Goal: Book appointment/travel/reservation

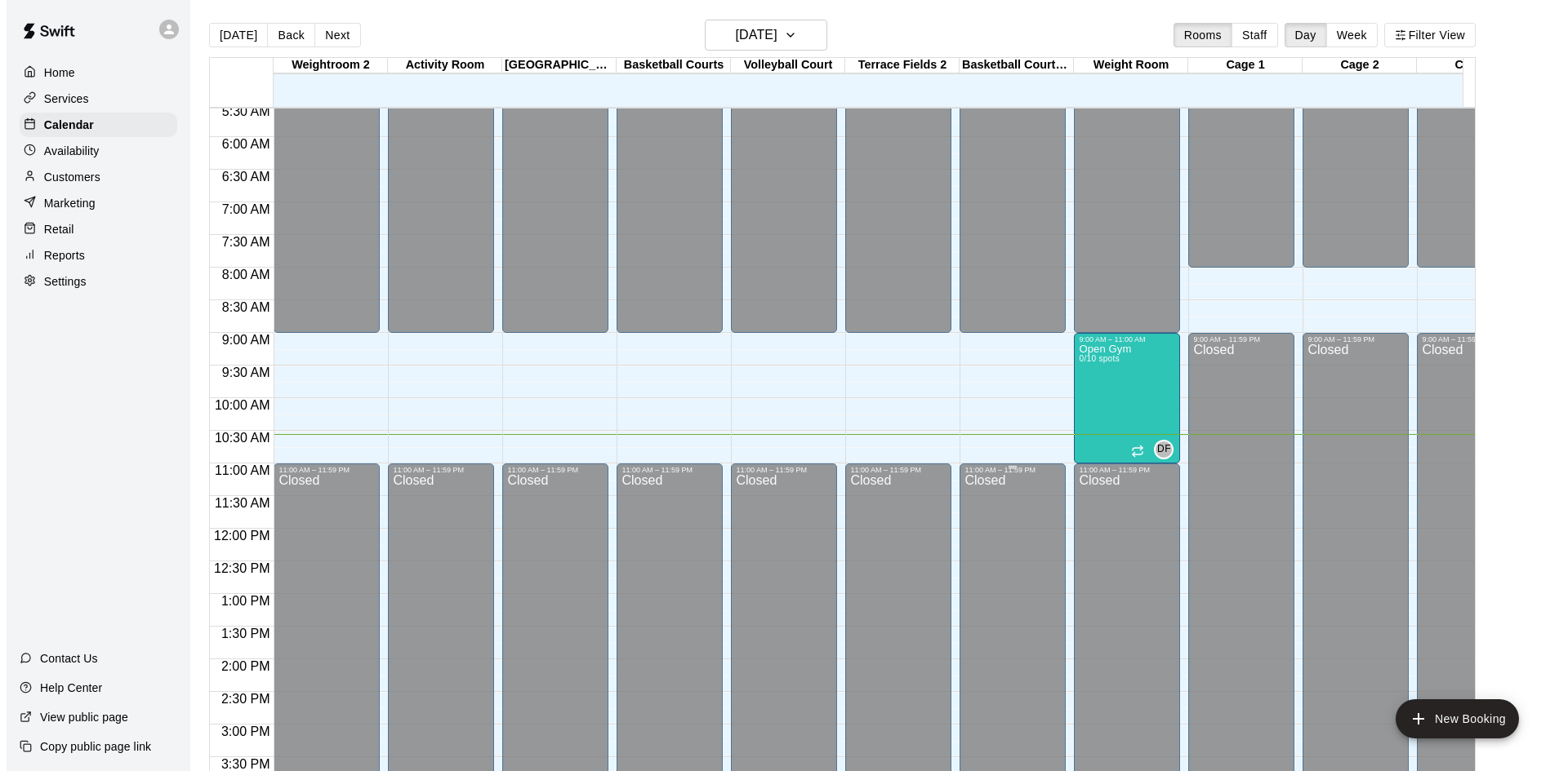
scroll to position [363, 0]
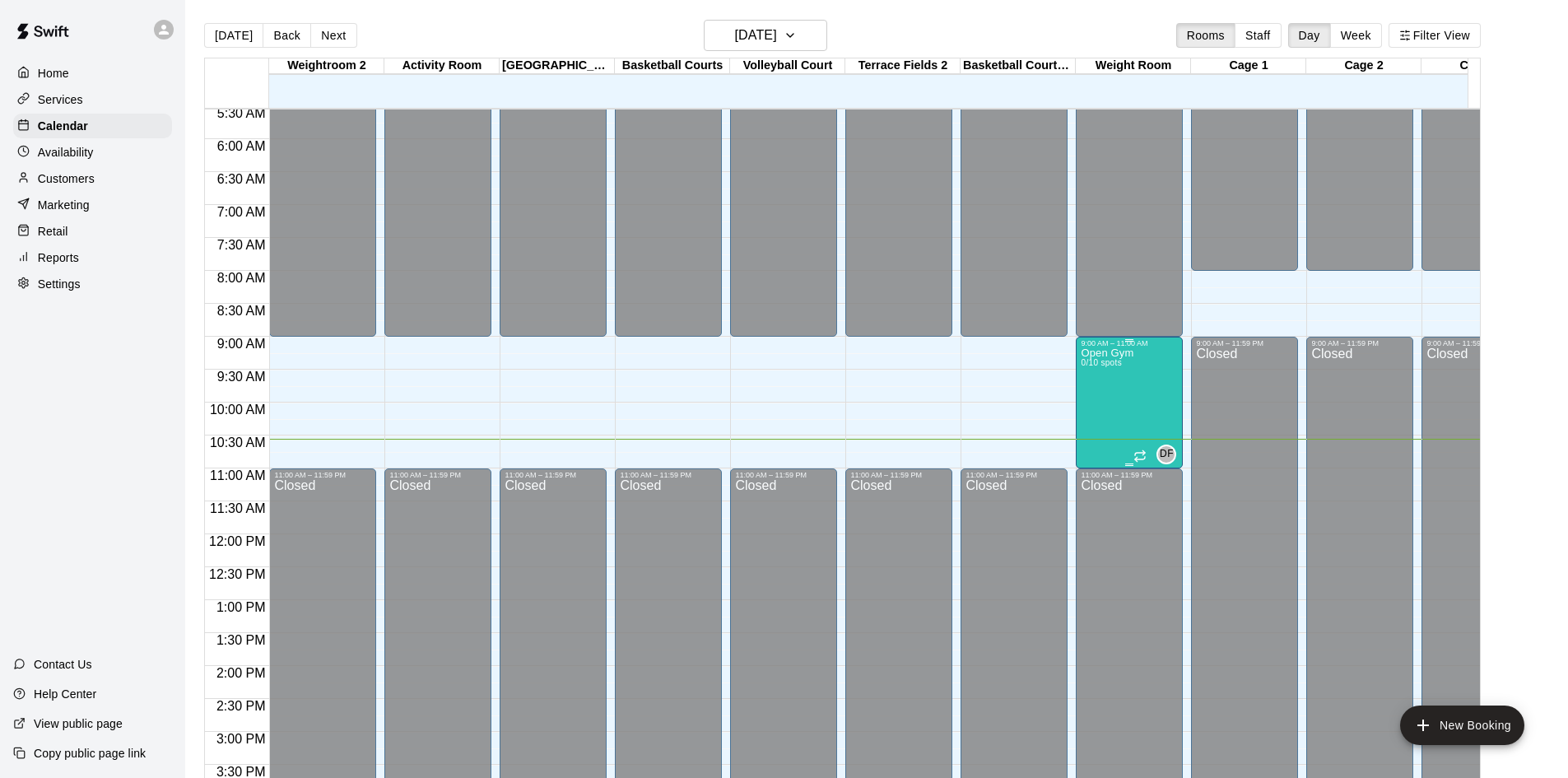
click at [1120, 364] on span "0/10 spots" at bounding box center [1100, 362] width 40 height 9
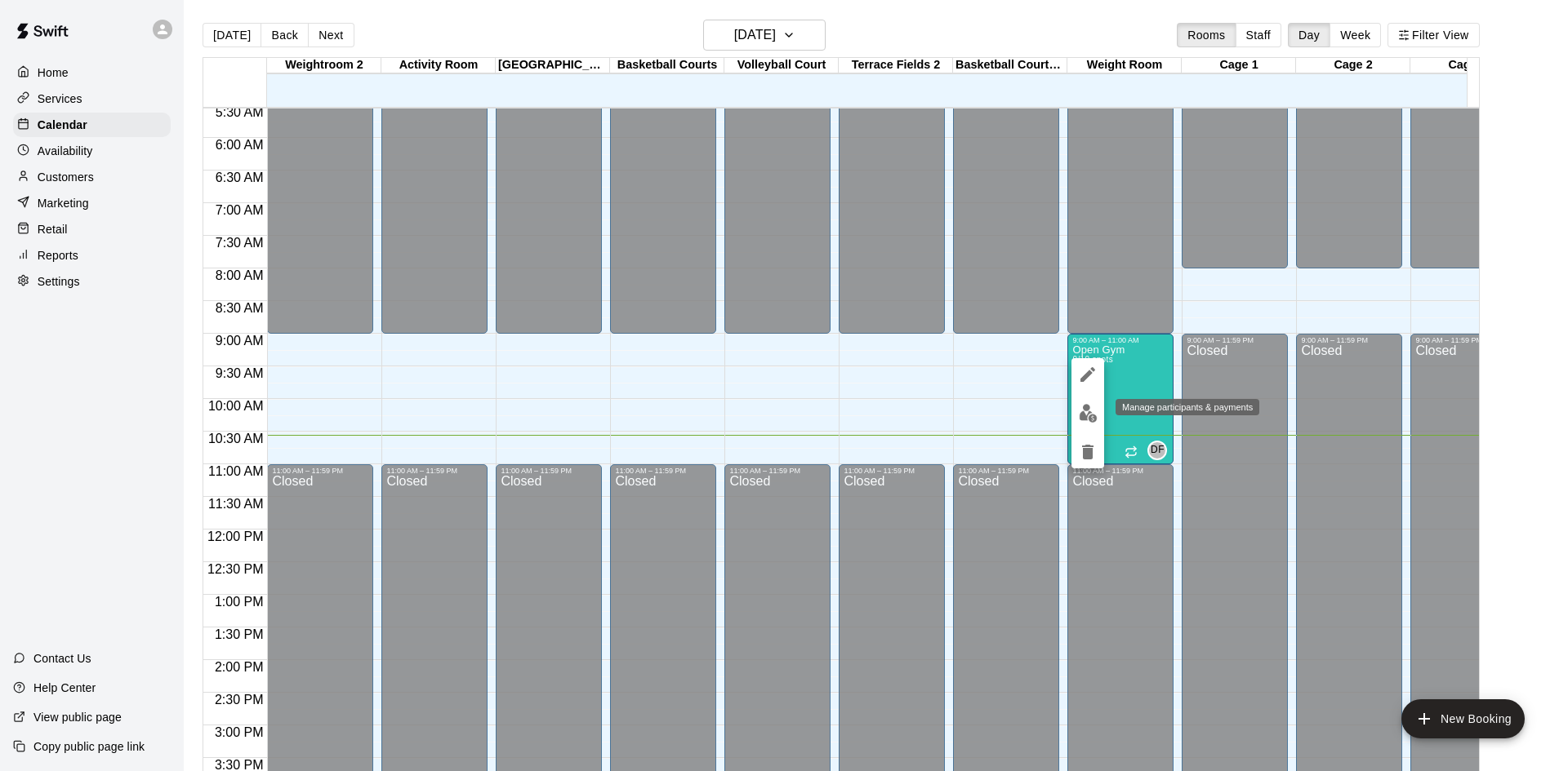
click at [1090, 415] on img "edit" at bounding box center [1087, 413] width 18 height 18
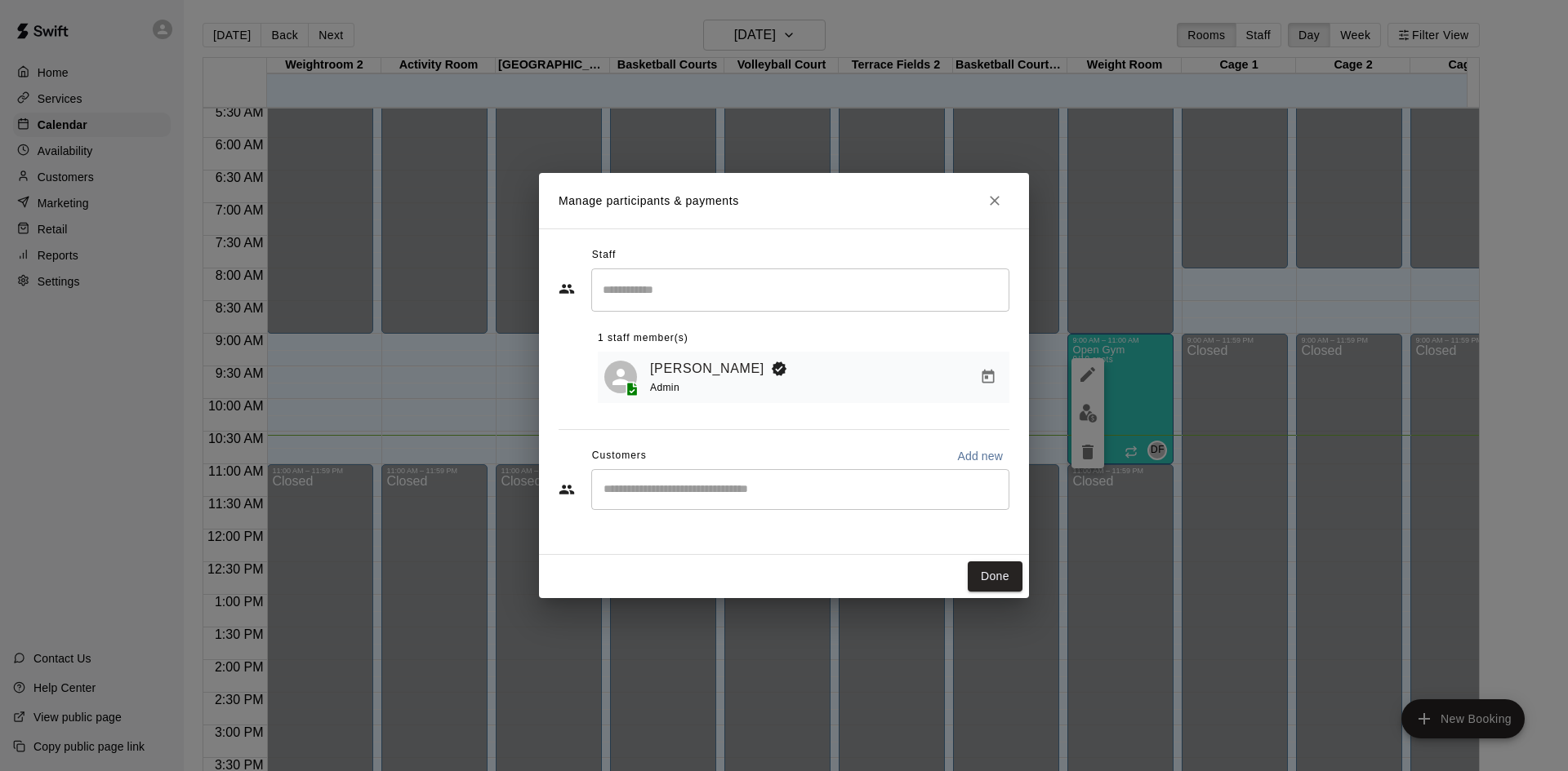
click at [672, 502] on div "​" at bounding box center [799, 489] width 418 height 41
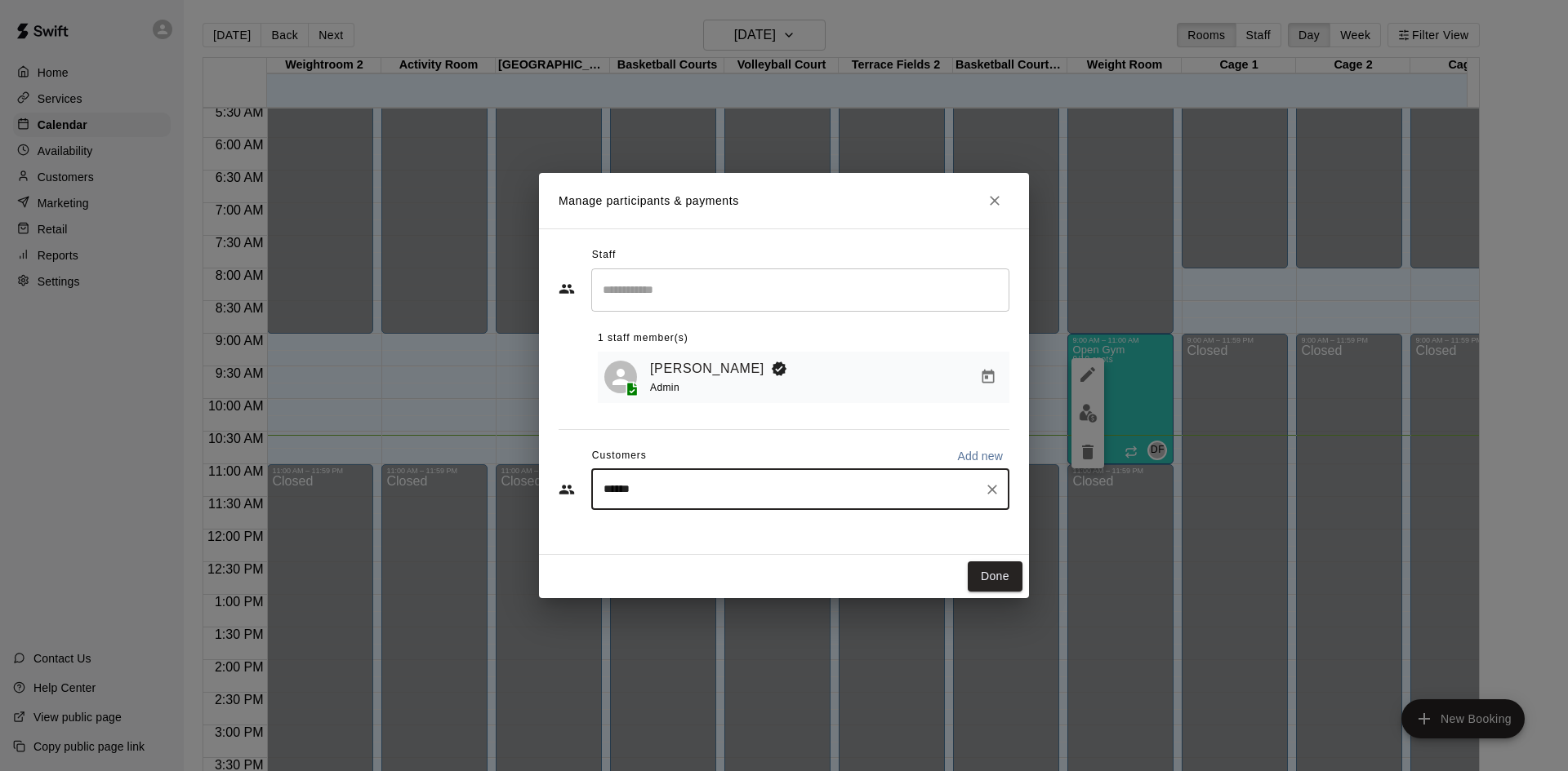
type input "*******"
click at [699, 529] on p "[PERSON_NAME]" at bounding box center [686, 530] width 99 height 17
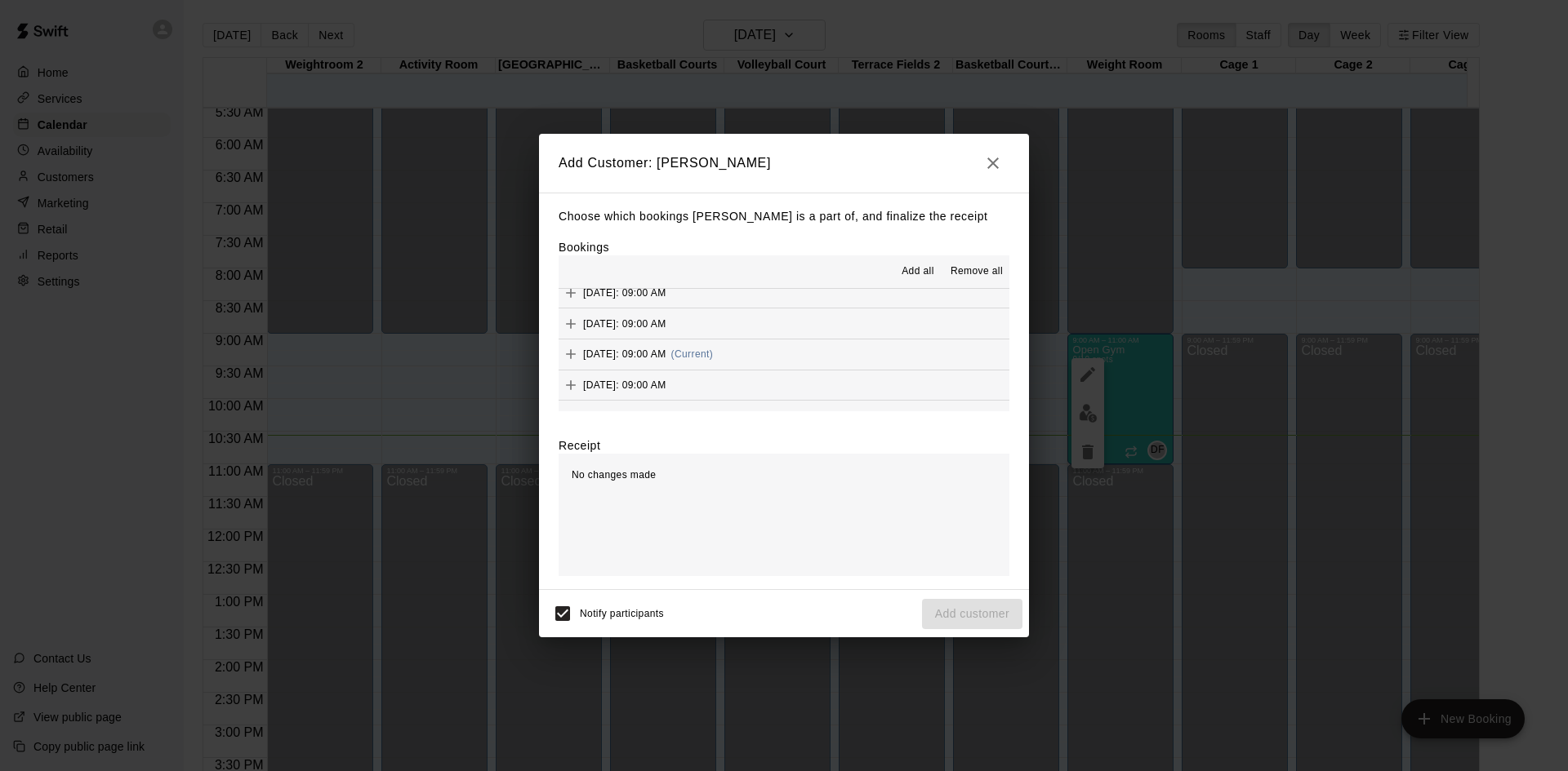
scroll to position [816, 0]
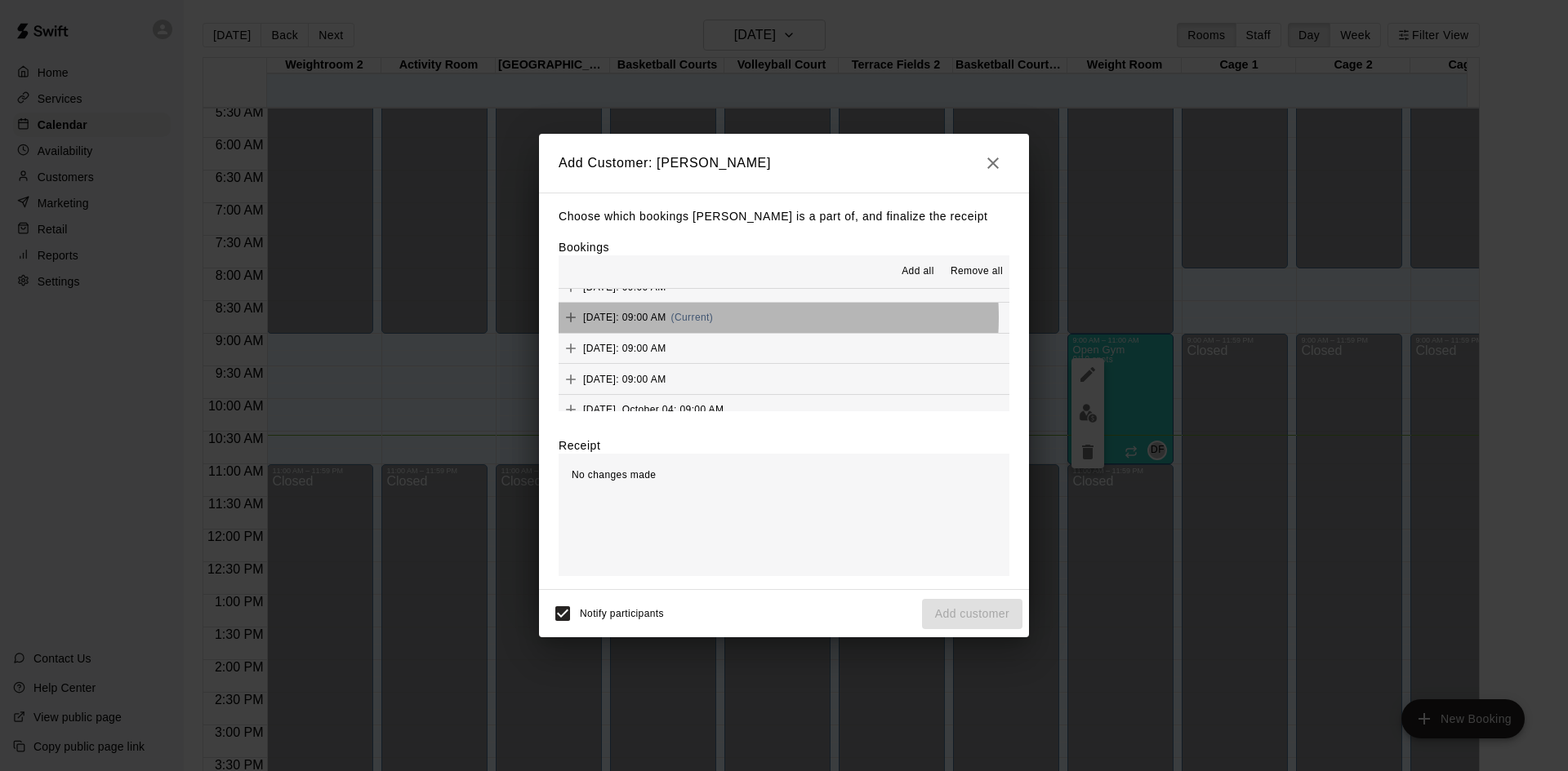
click at [666, 318] on span "[DATE]: 09:00 AM" at bounding box center [625, 317] width 83 height 12
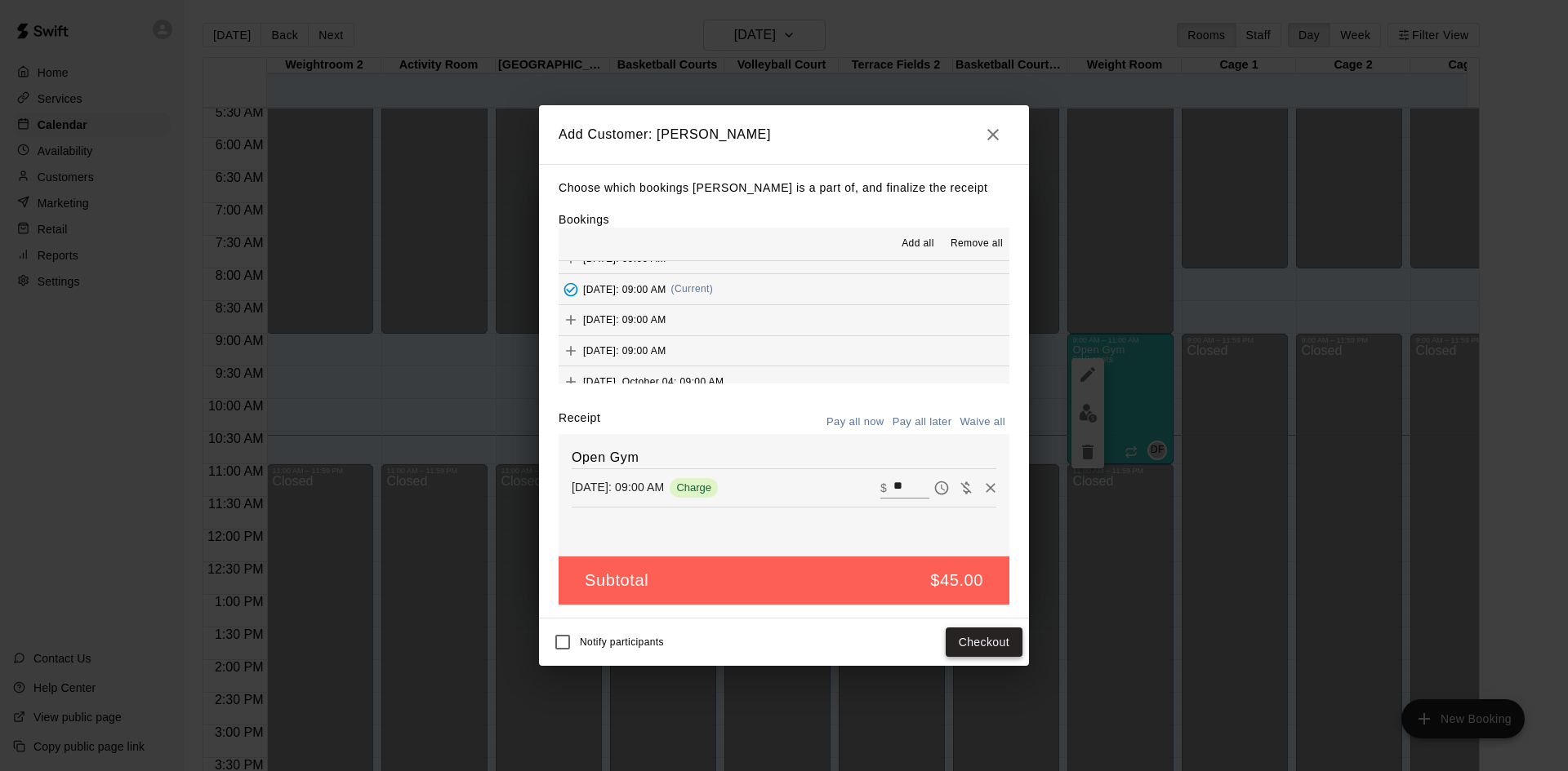
click at [992, 638] on button "Checkout" at bounding box center [984, 642] width 77 height 30
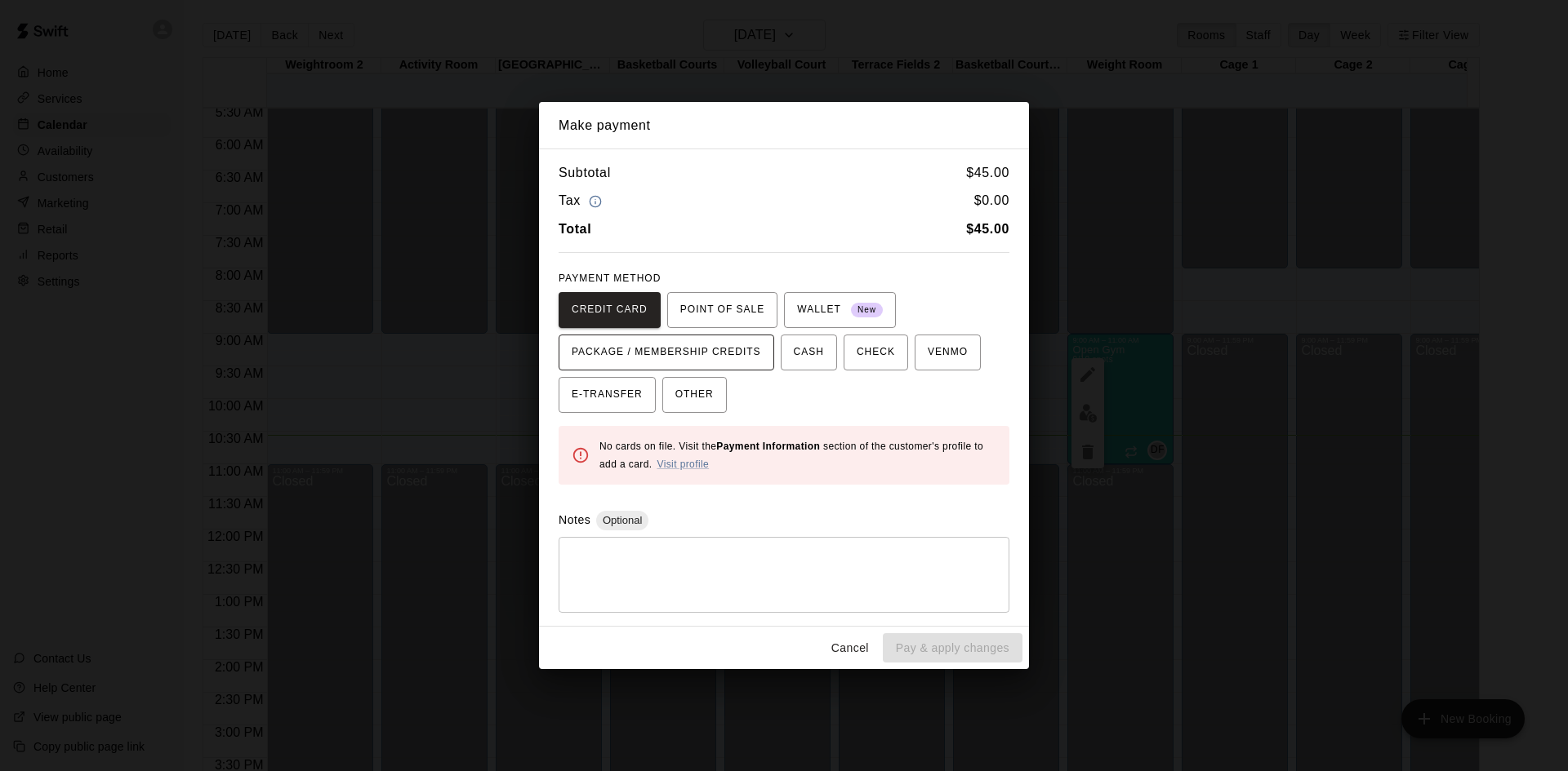
click at [732, 356] on span "PACKAGE / MEMBERSHIP CREDITS" at bounding box center [666, 352] width 189 height 26
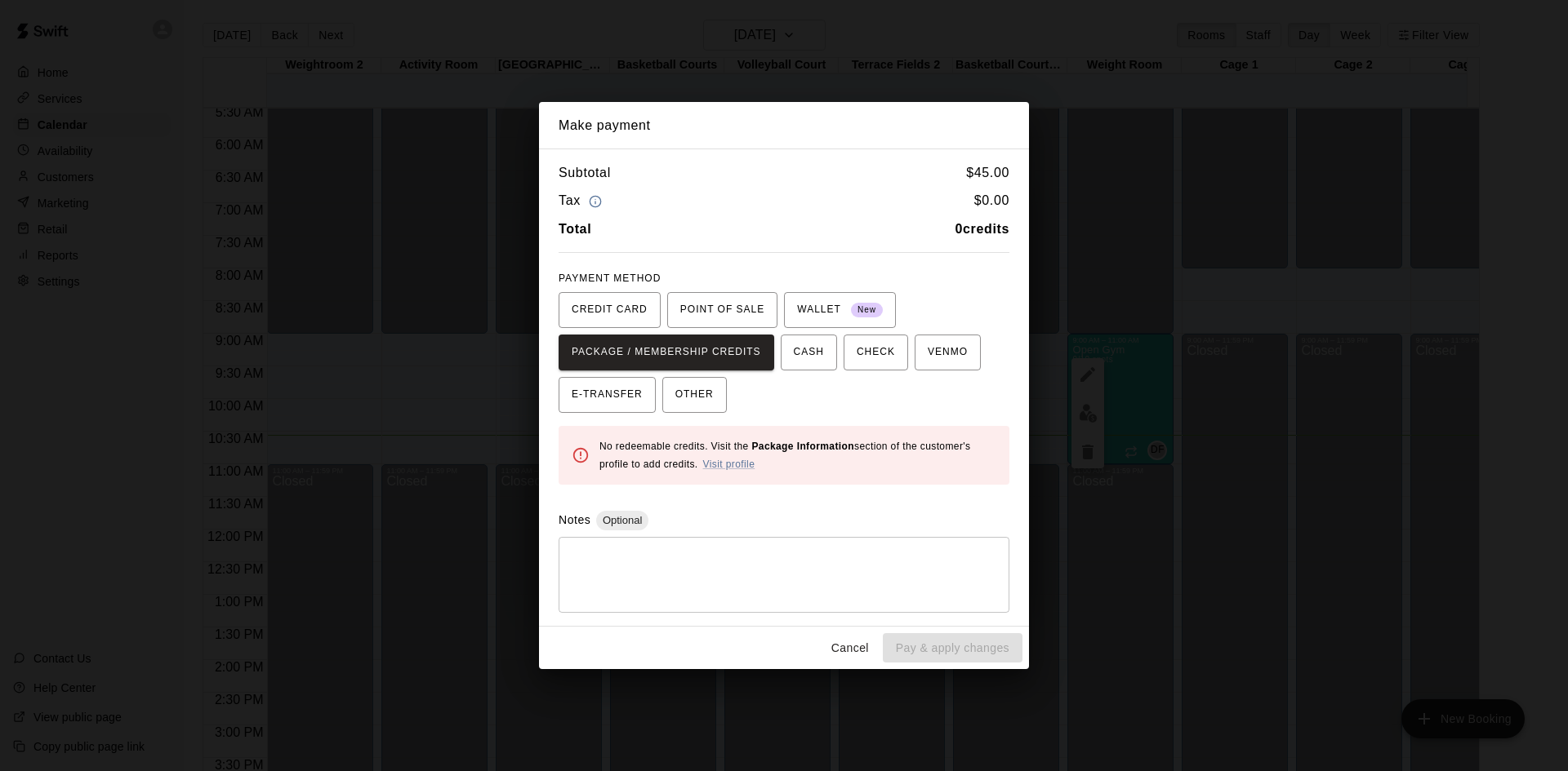
click at [850, 652] on button "Cancel" at bounding box center [850, 647] width 52 height 30
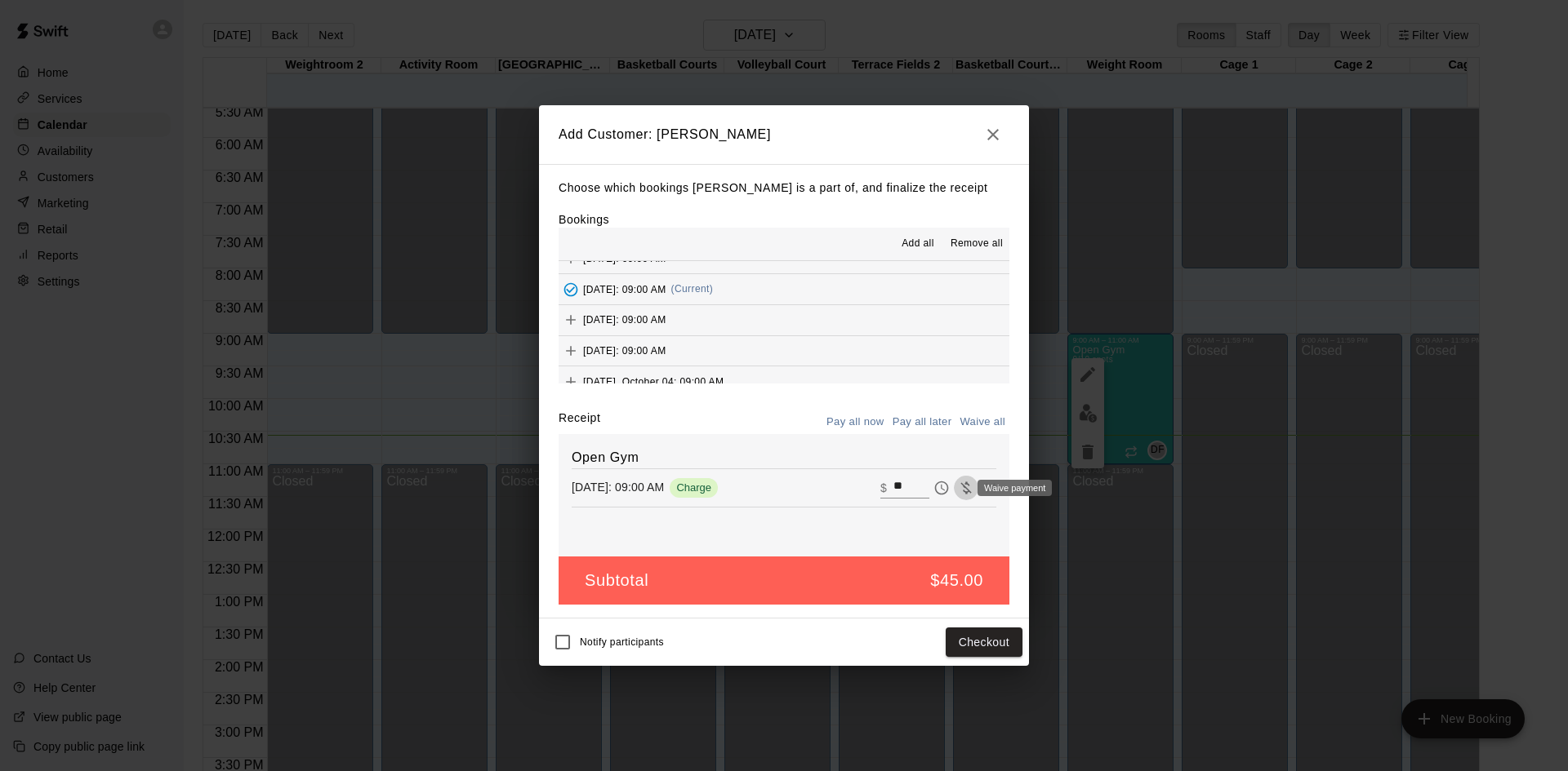
click at [958, 489] on icon "Waive payment" at bounding box center [966, 487] width 16 height 16
type input "*"
click at [960, 643] on button "Add customer" at bounding box center [972, 642] width 100 height 30
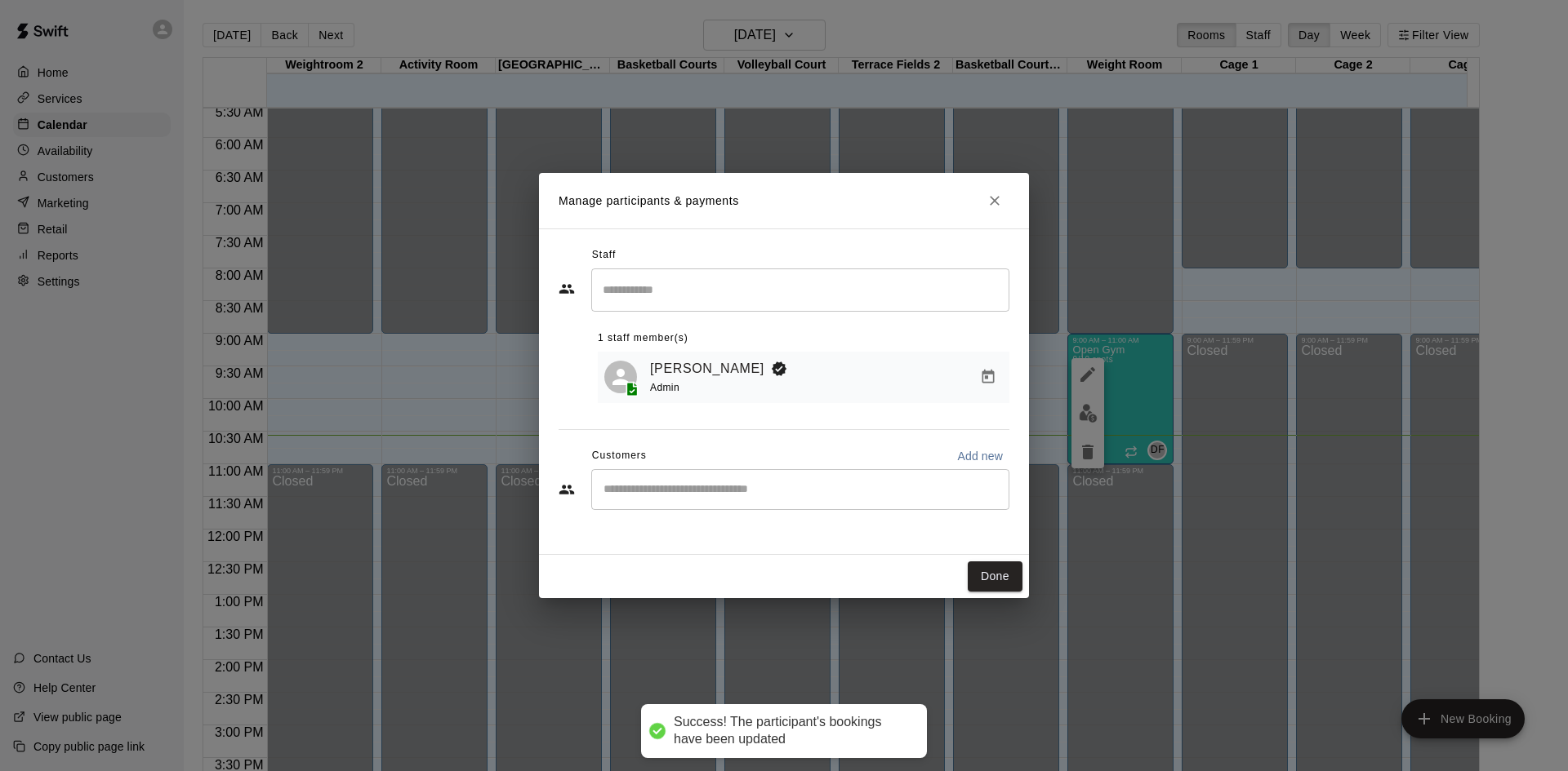
scroll to position [0, 0]
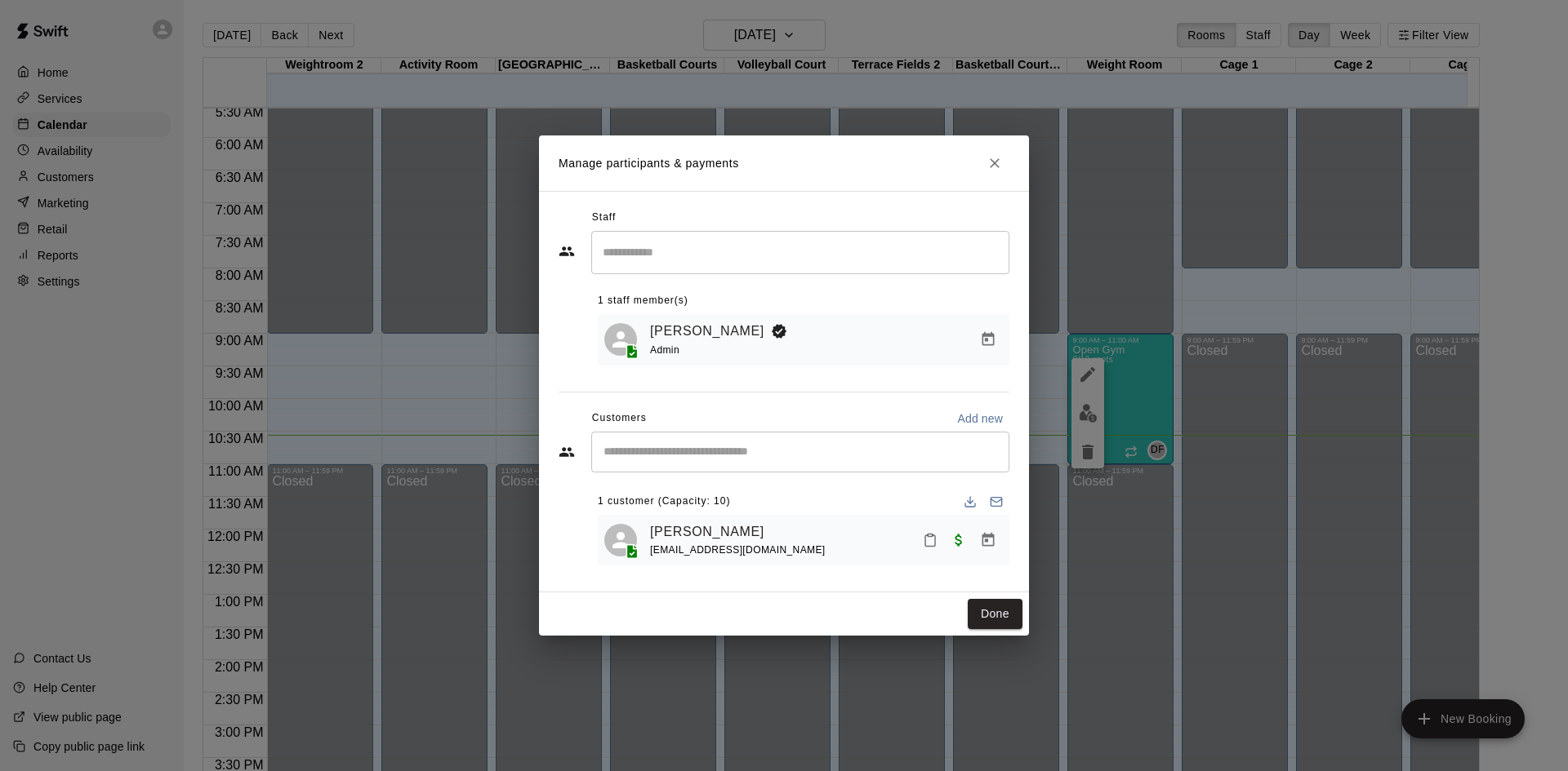
click at [733, 451] on input "Start typing to search customers..." at bounding box center [800, 452] width 404 height 16
type input "******"
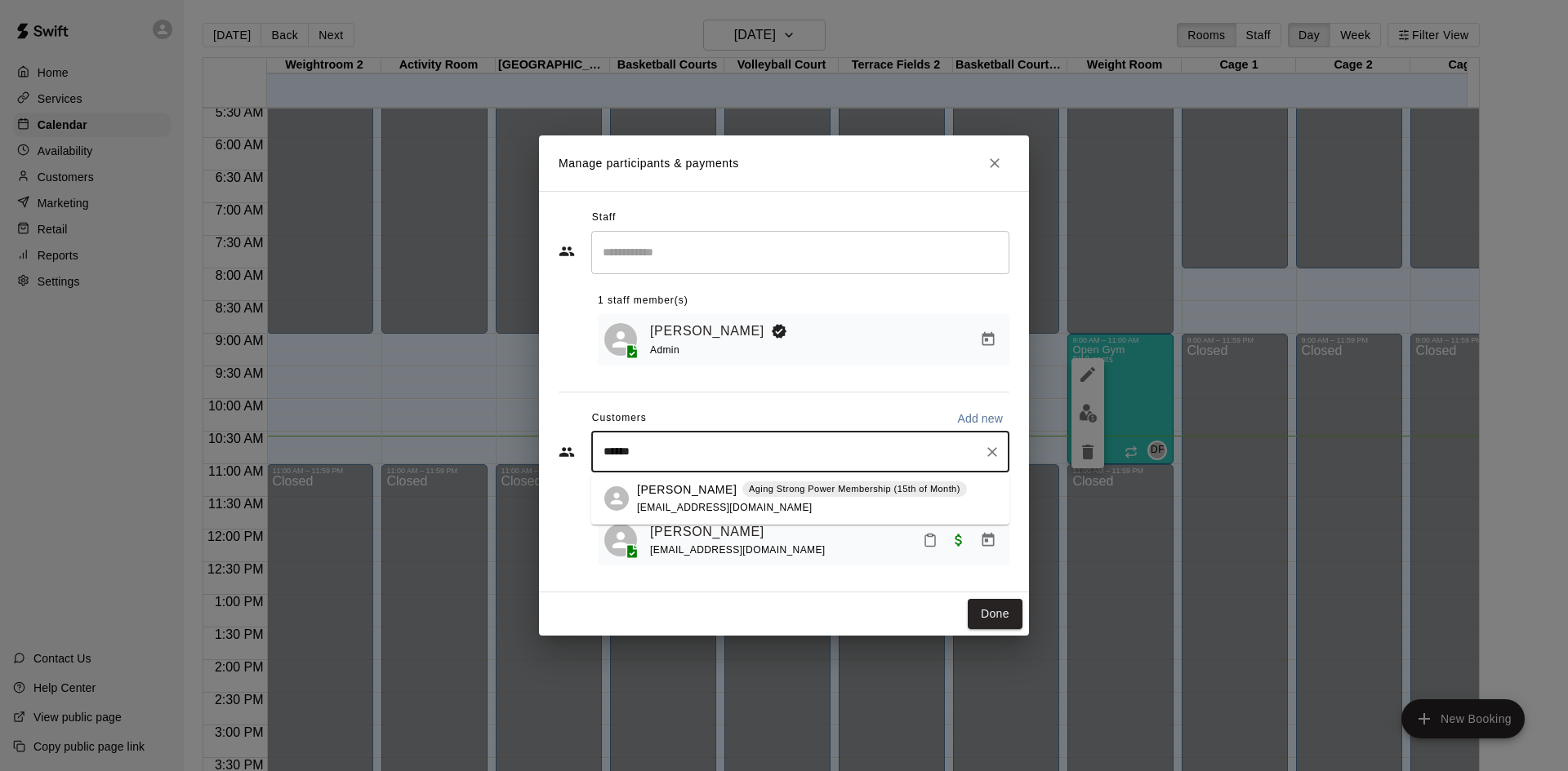
click at [682, 494] on p "[PERSON_NAME]" at bounding box center [686, 490] width 99 height 17
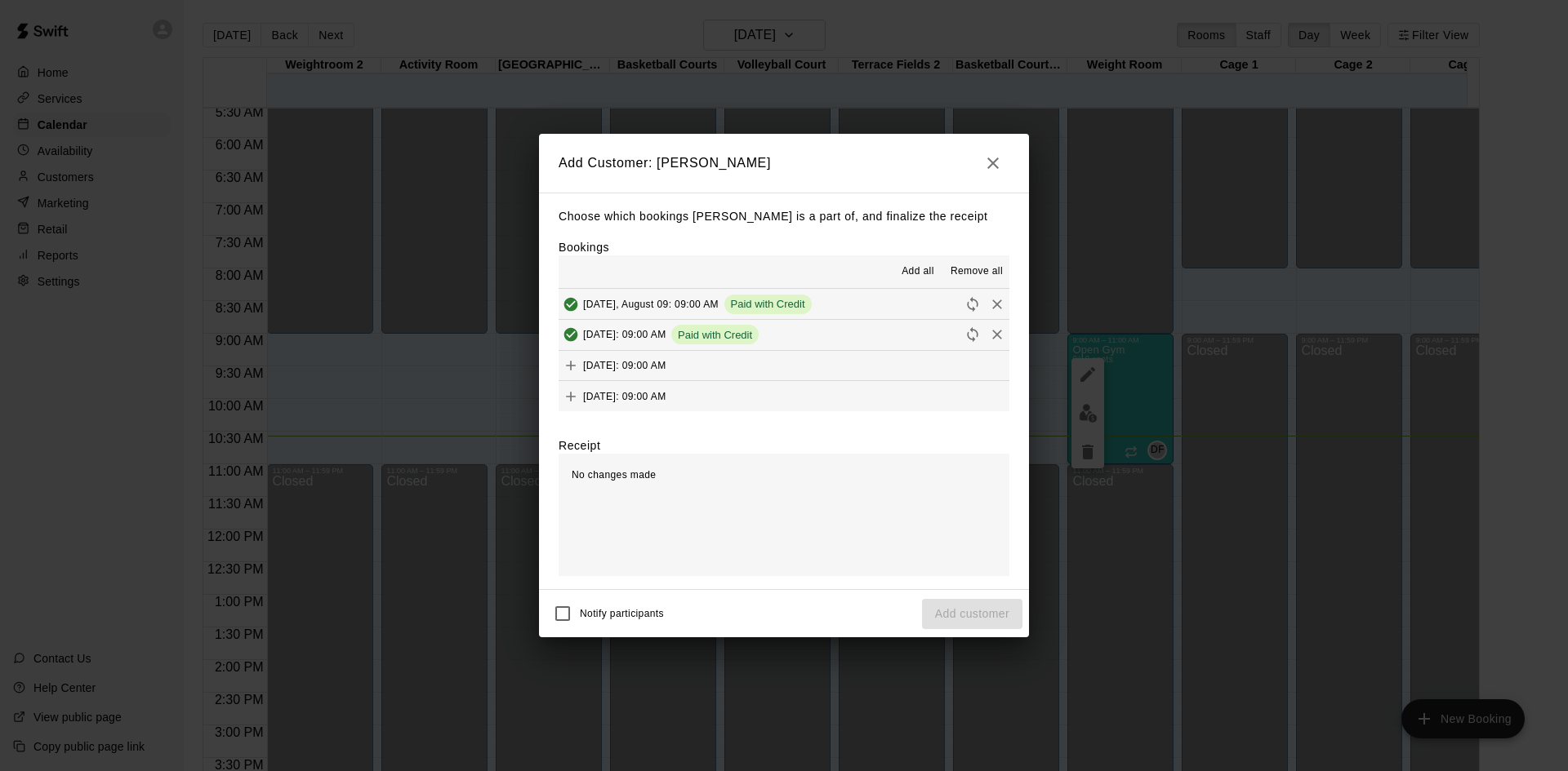
scroll to position [734, 0]
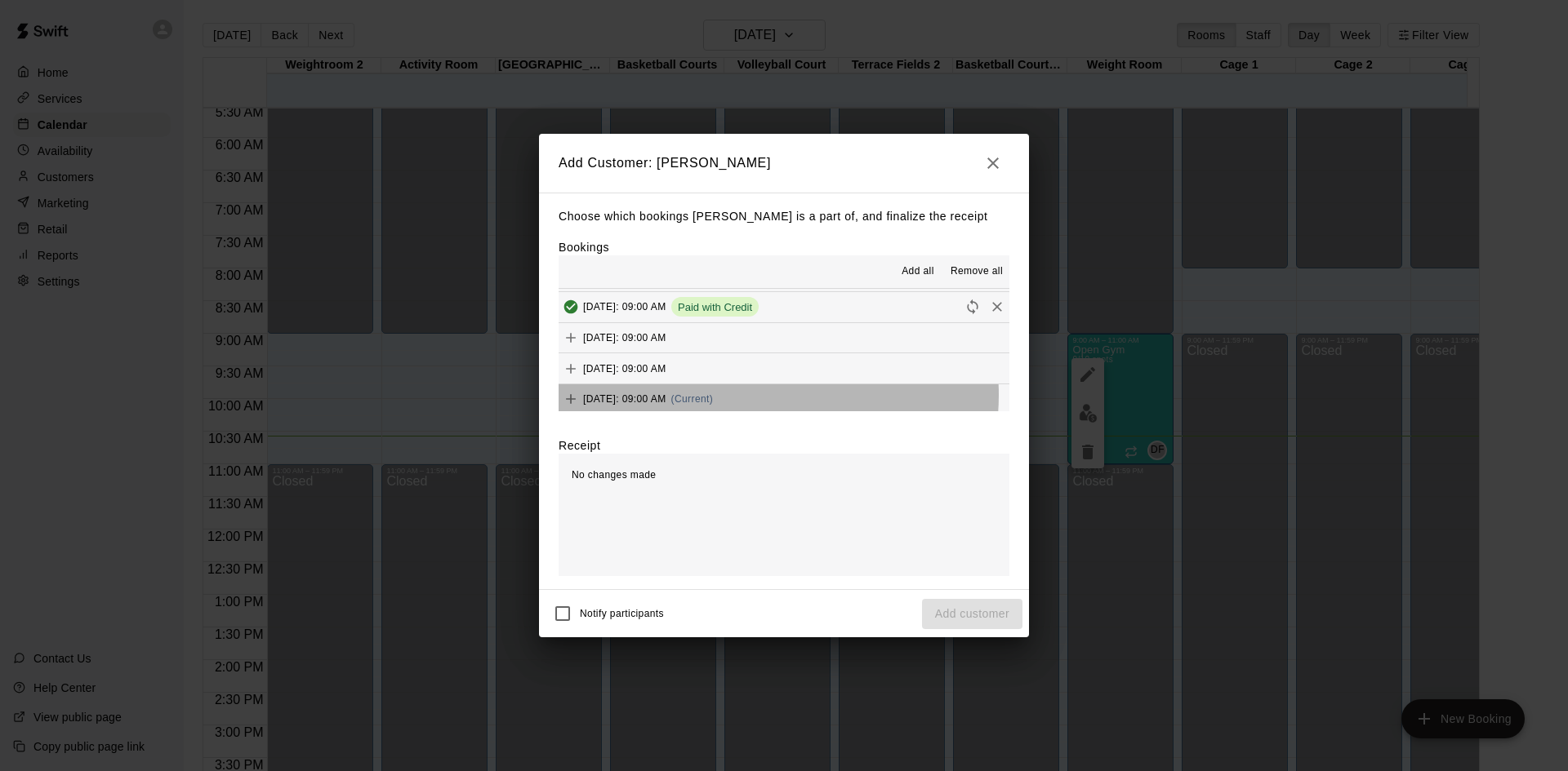
click at [714, 396] on span "(Current)" at bounding box center [692, 399] width 42 height 12
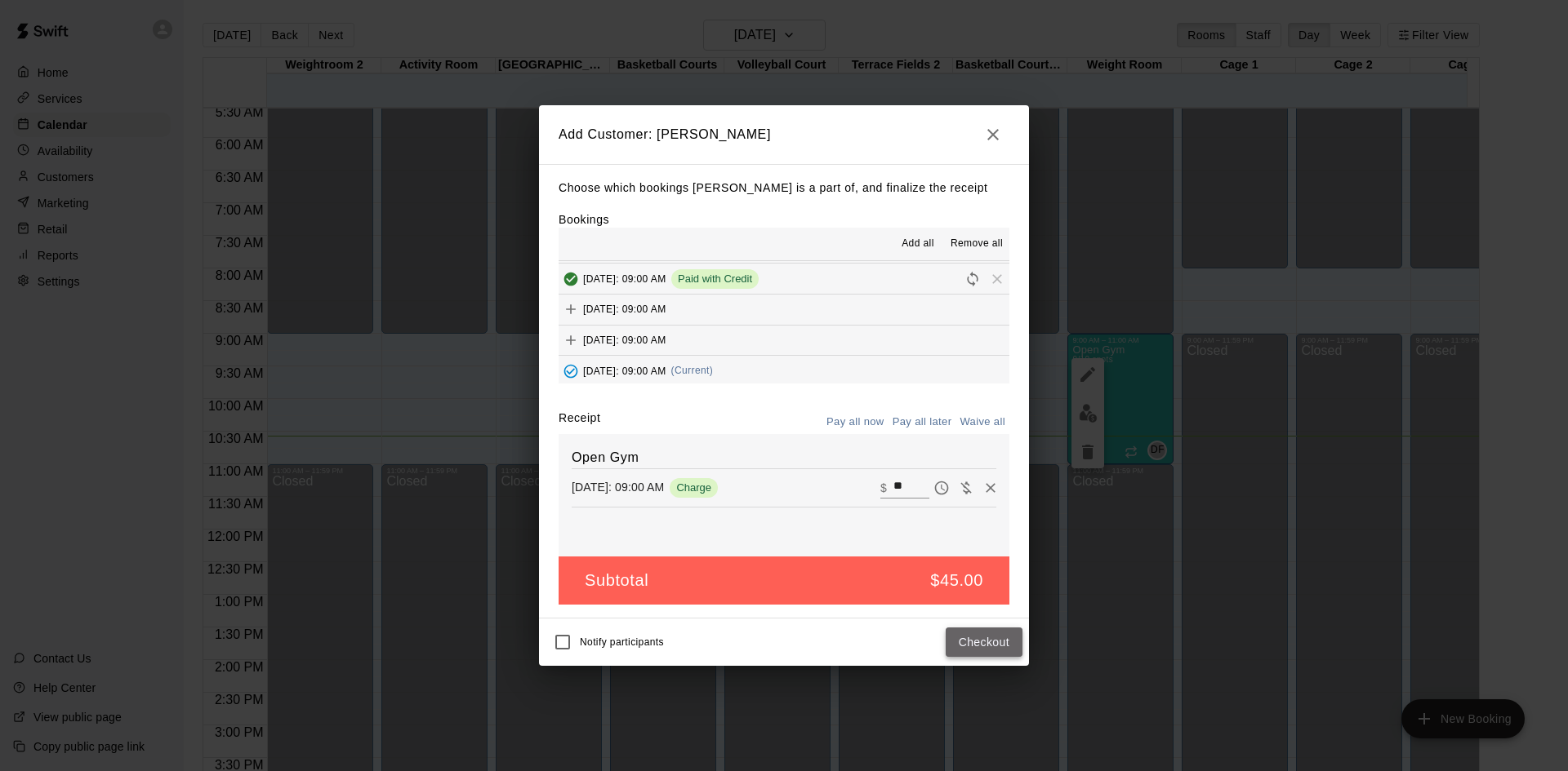
click at [966, 639] on button "Checkout" at bounding box center [984, 642] width 77 height 30
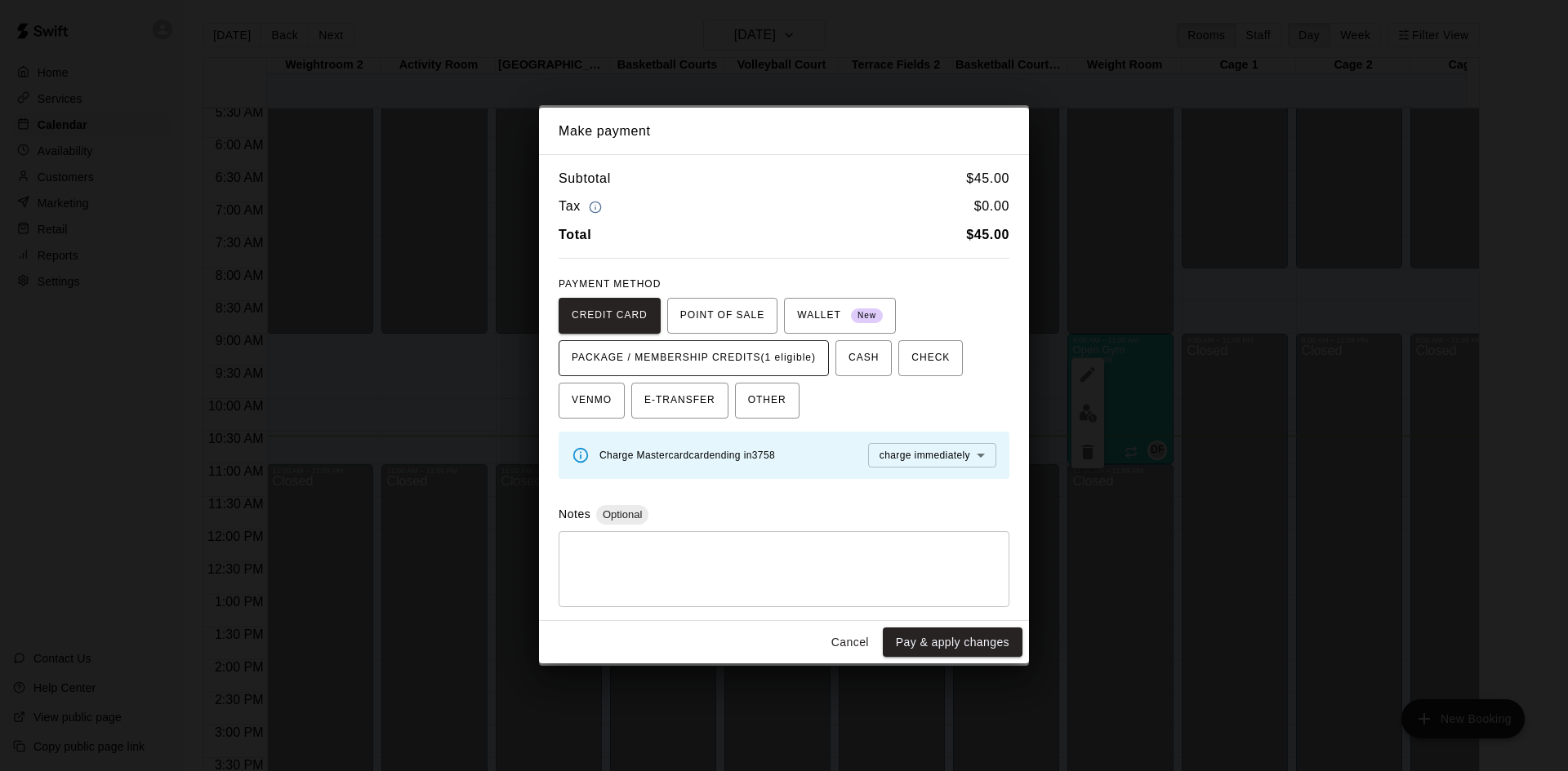
click at [724, 360] on span "PACKAGE / MEMBERSHIP CREDITS (1 eligible)" at bounding box center [693, 358] width 244 height 26
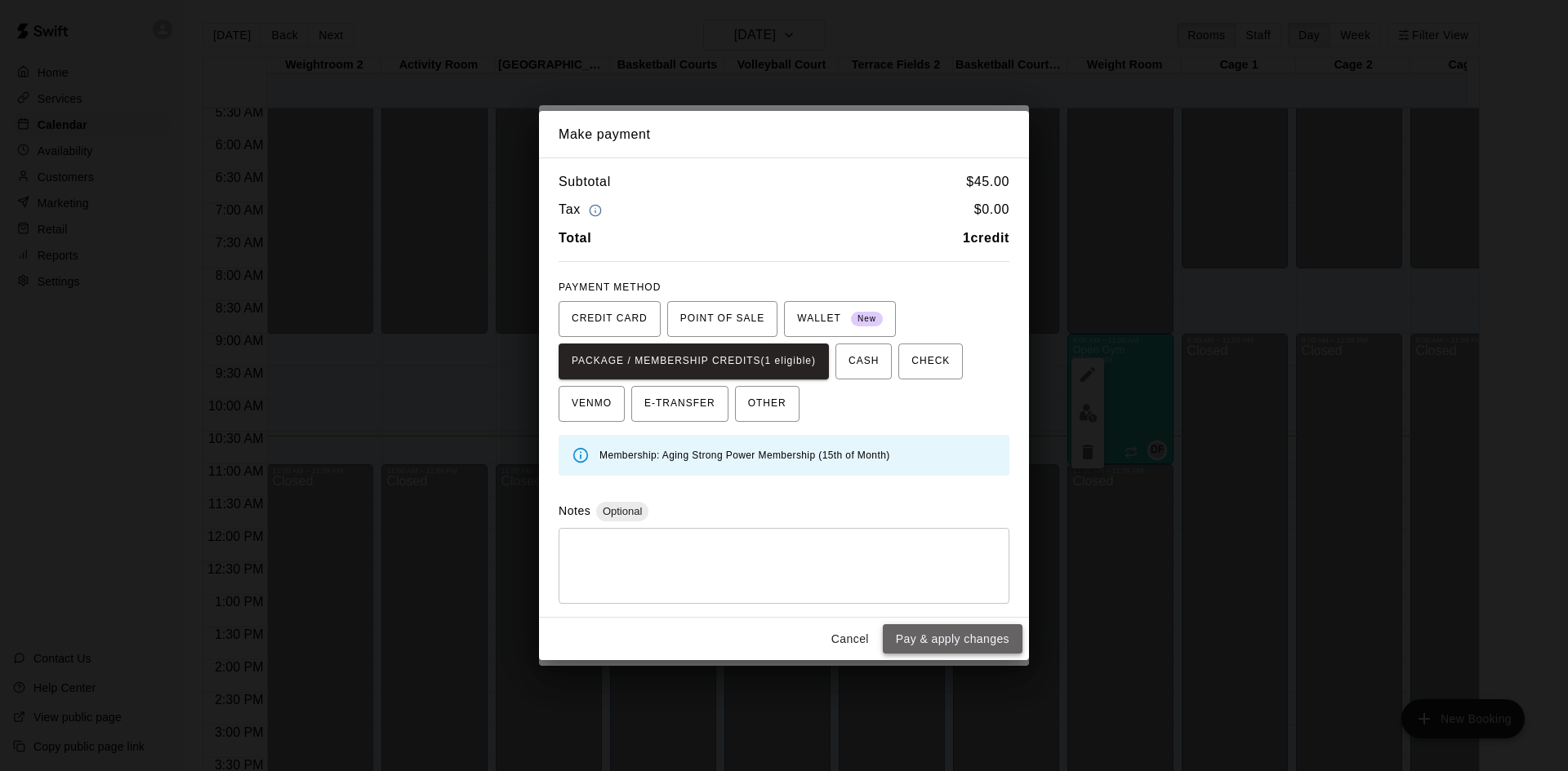
click at [931, 636] on button "Pay & apply changes" at bounding box center [952, 639] width 140 height 30
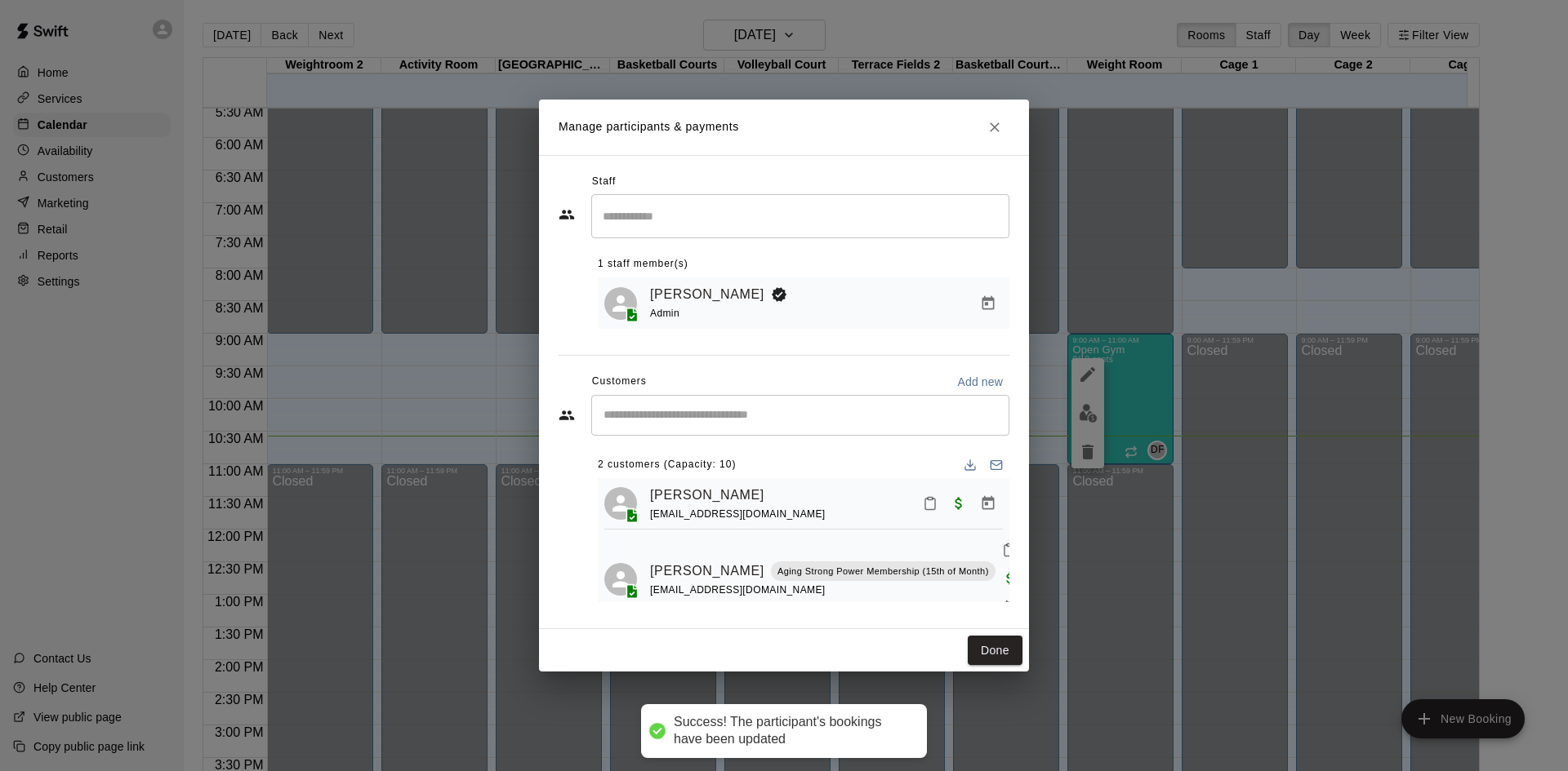
click at [691, 410] on input "Start typing to search customers..." at bounding box center [800, 415] width 404 height 16
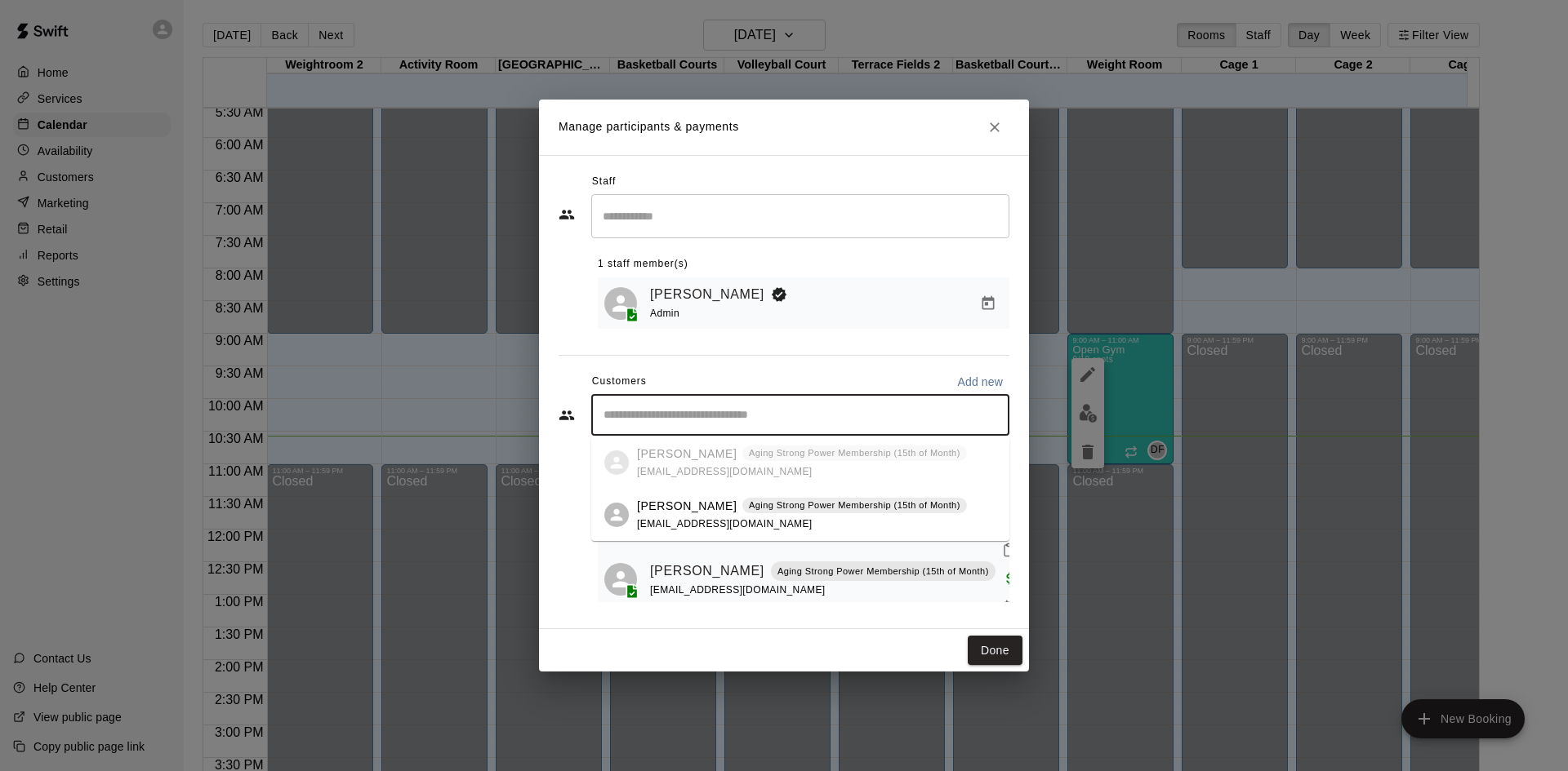
click at [698, 516] on div "[PERSON_NAME] Aging Strong Power Membership (15th of Month) [EMAIL_ADDRESS][DOM…" at bounding box center [802, 515] width 330 height 35
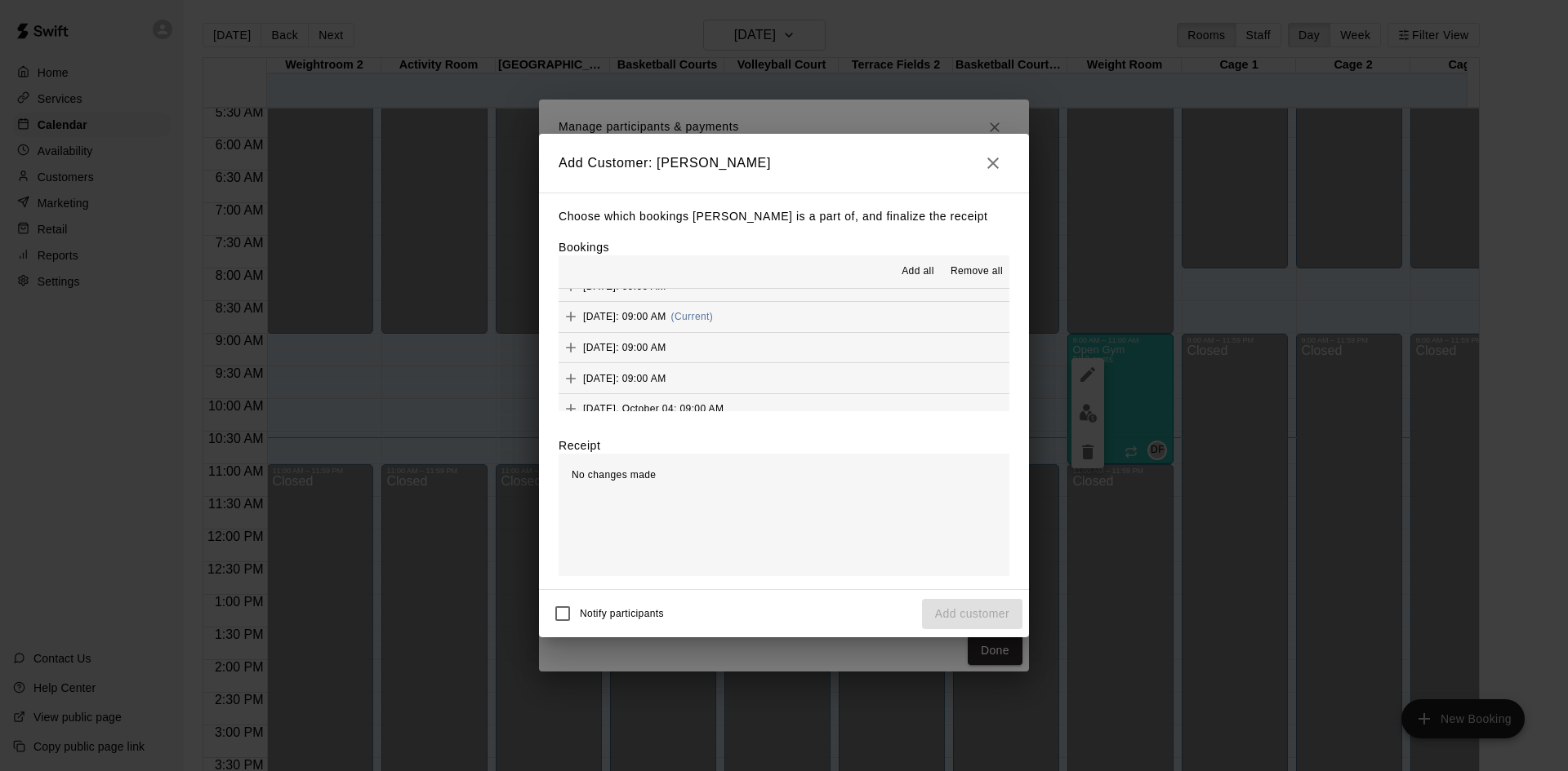
scroll to position [816, 0]
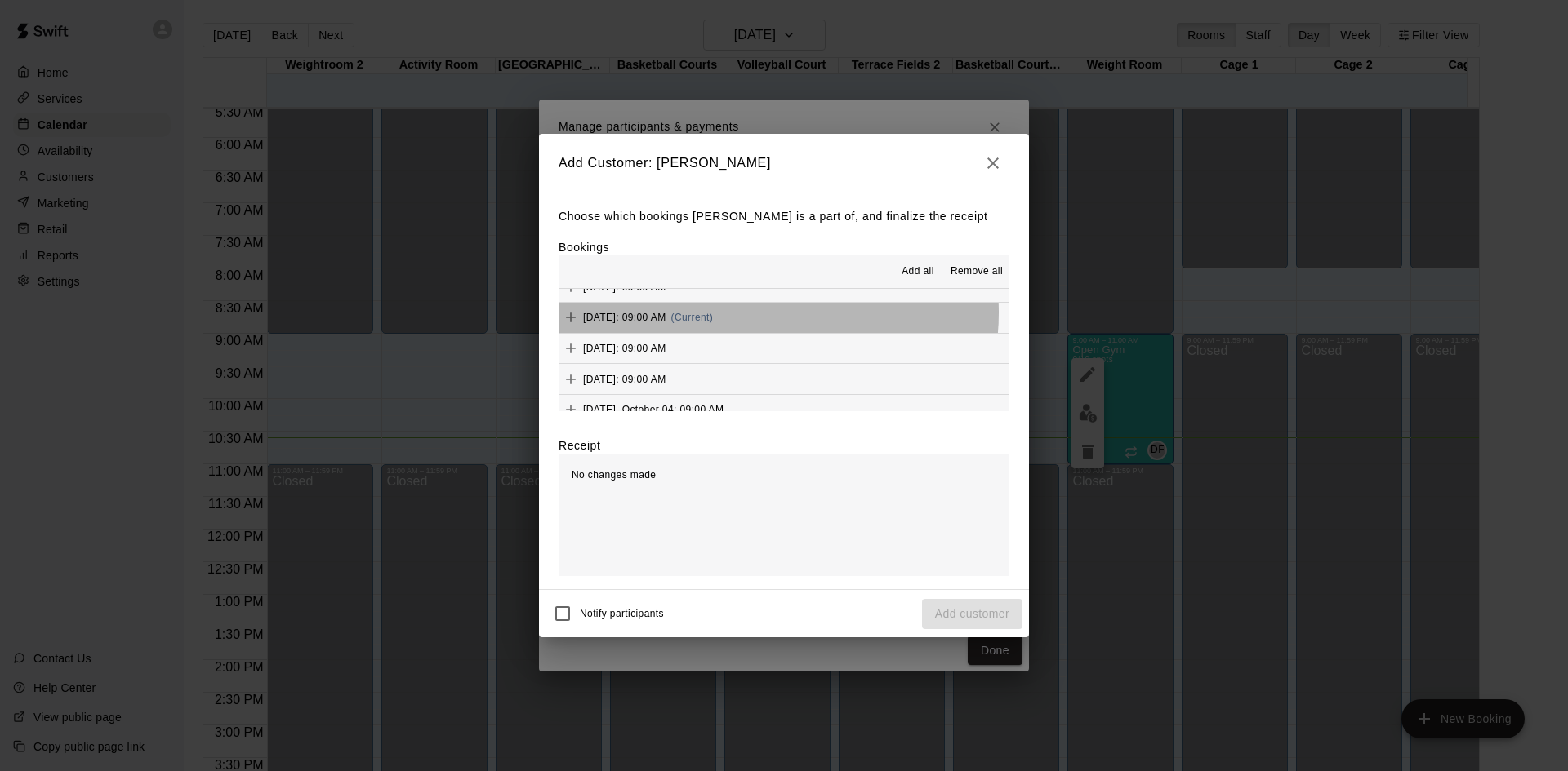
click at [714, 314] on span "(Current)" at bounding box center [692, 317] width 42 height 12
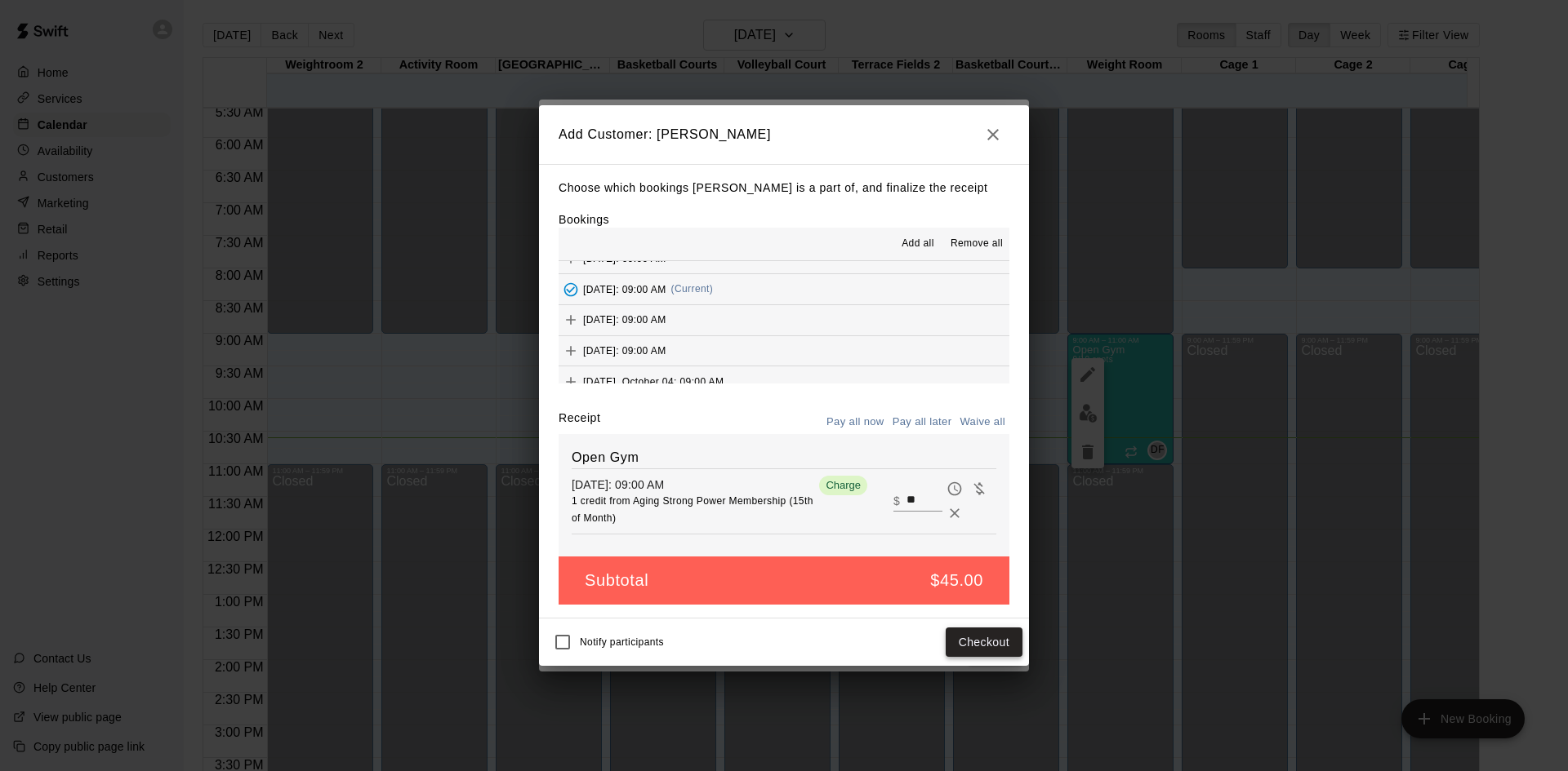
click at [972, 641] on button "Checkout" at bounding box center [984, 642] width 77 height 30
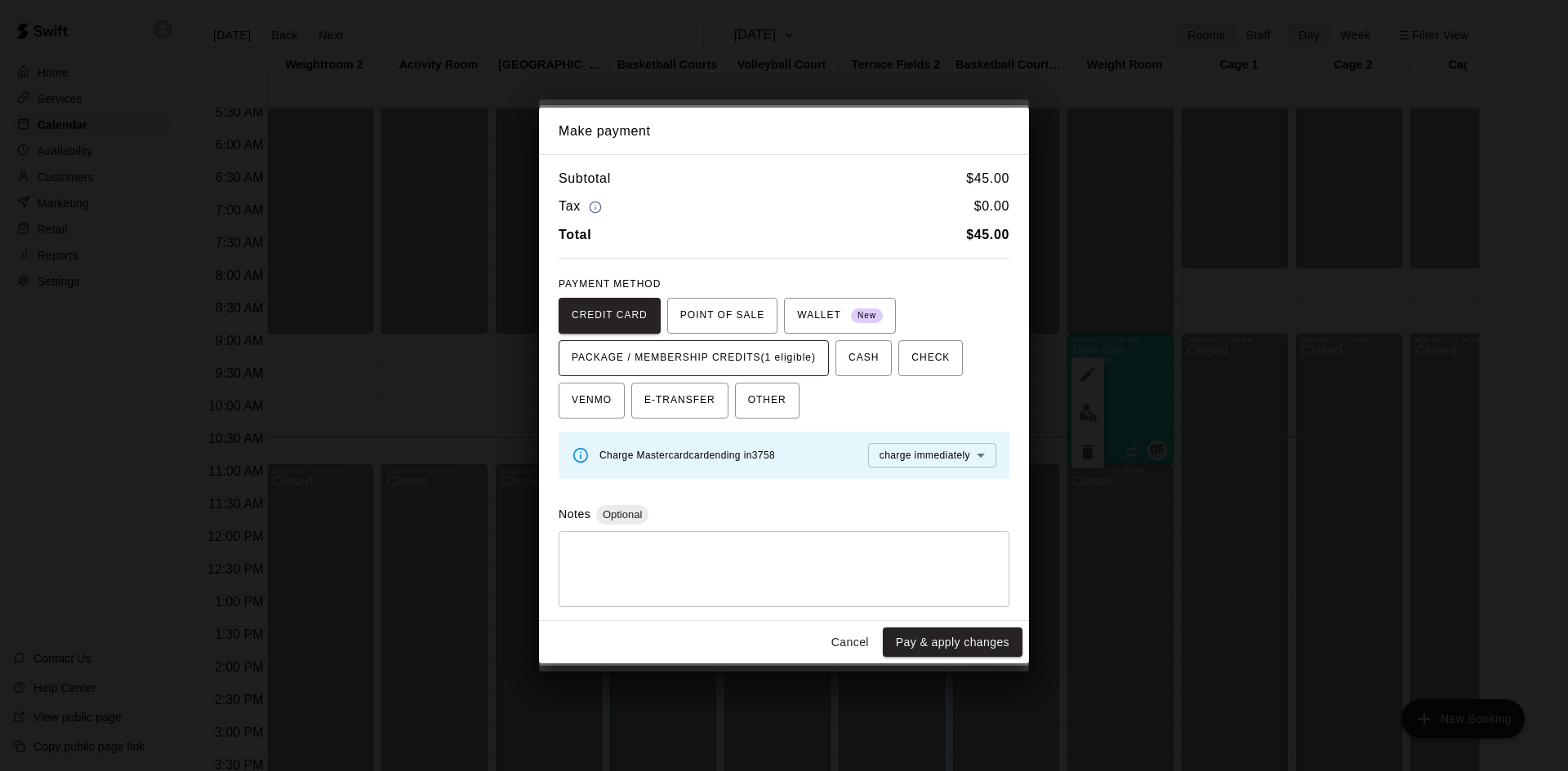
click at [762, 361] on span "PACKAGE / MEMBERSHIP CREDITS (1 eligible)" at bounding box center [693, 358] width 244 height 26
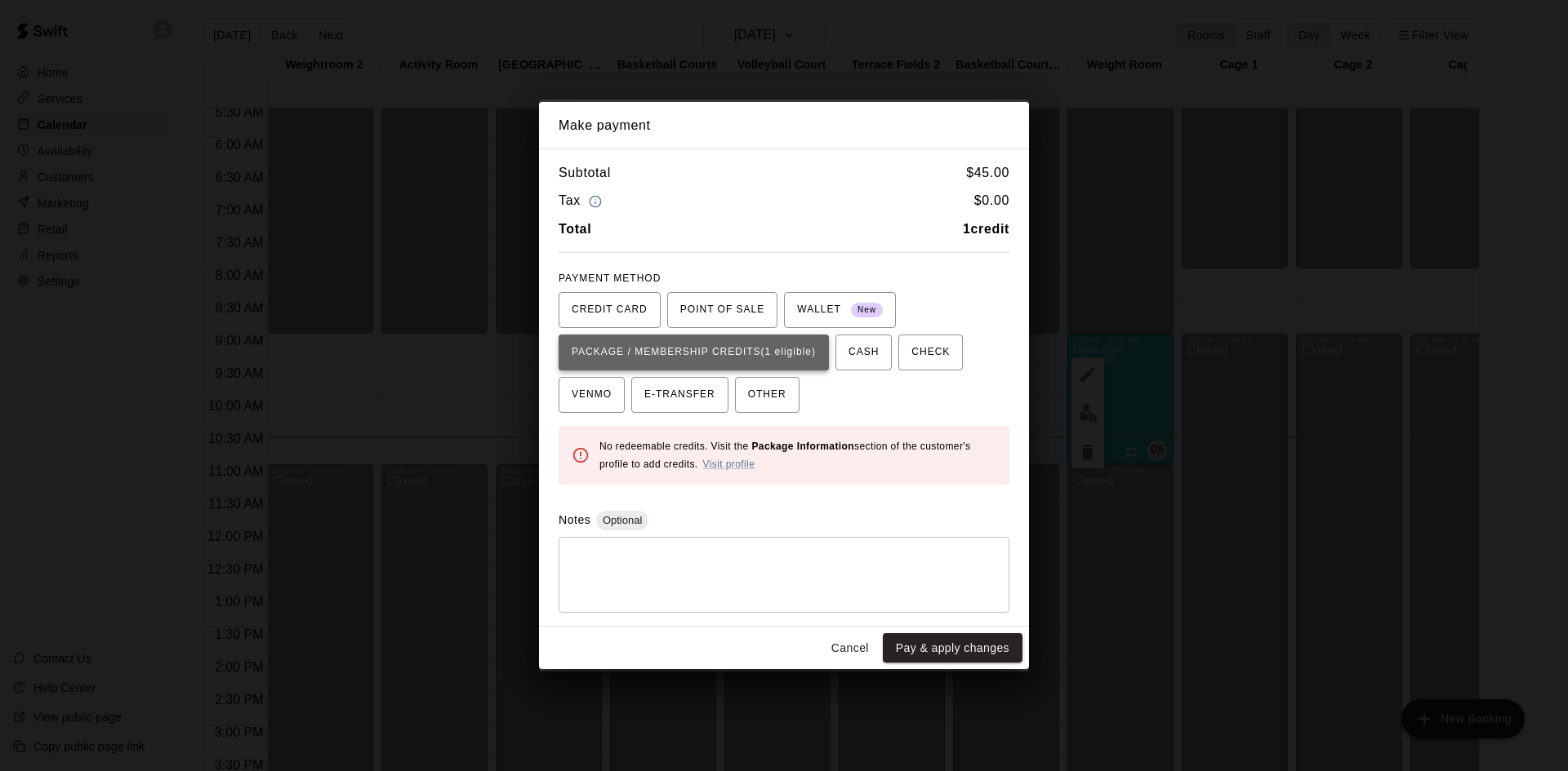
click at [757, 354] on span "PACKAGE / MEMBERSHIP CREDITS (1 eligible)" at bounding box center [693, 352] width 244 height 26
click at [909, 650] on button "Pay & apply changes" at bounding box center [952, 647] width 140 height 30
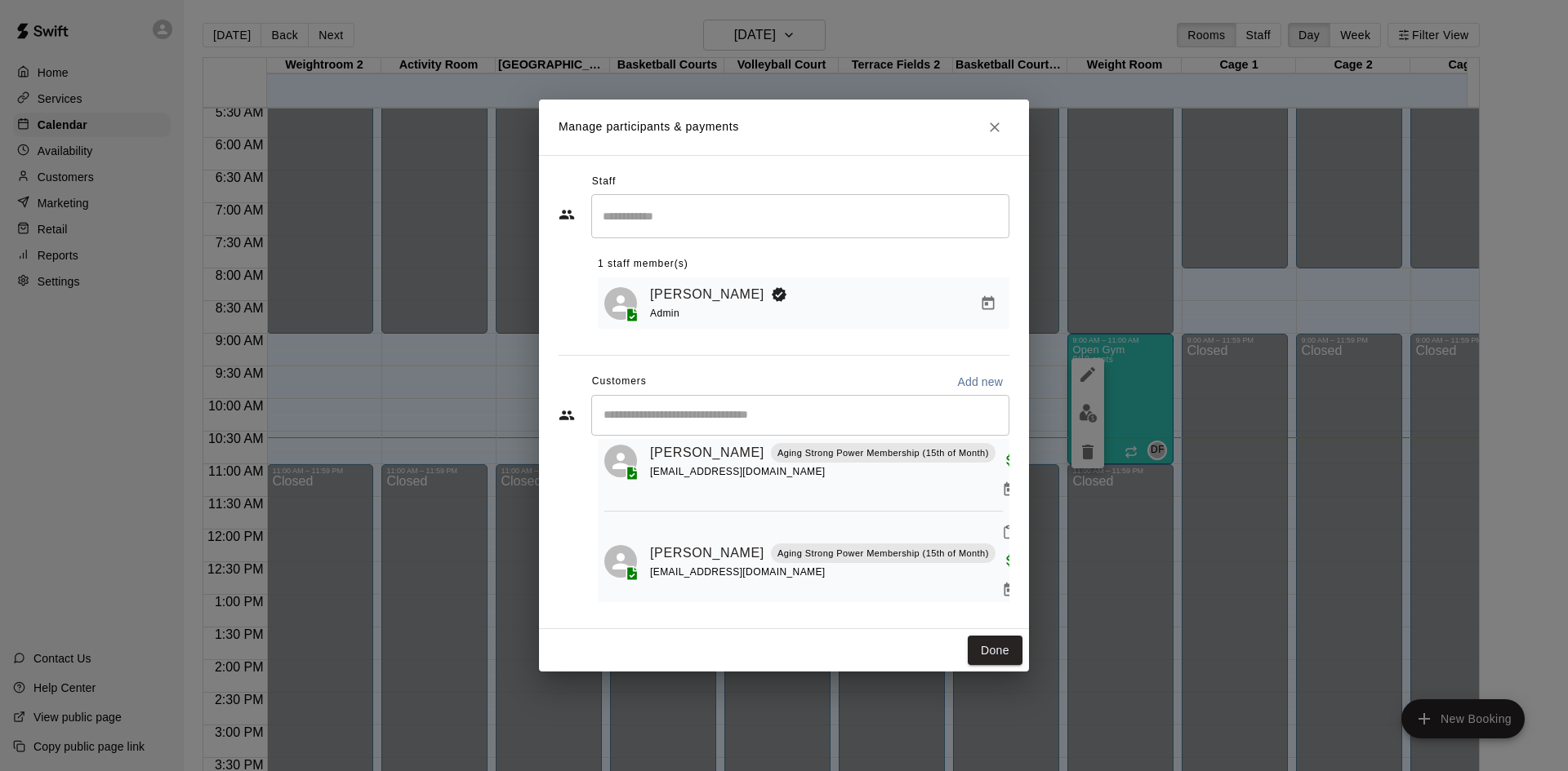
scroll to position [138, 0]
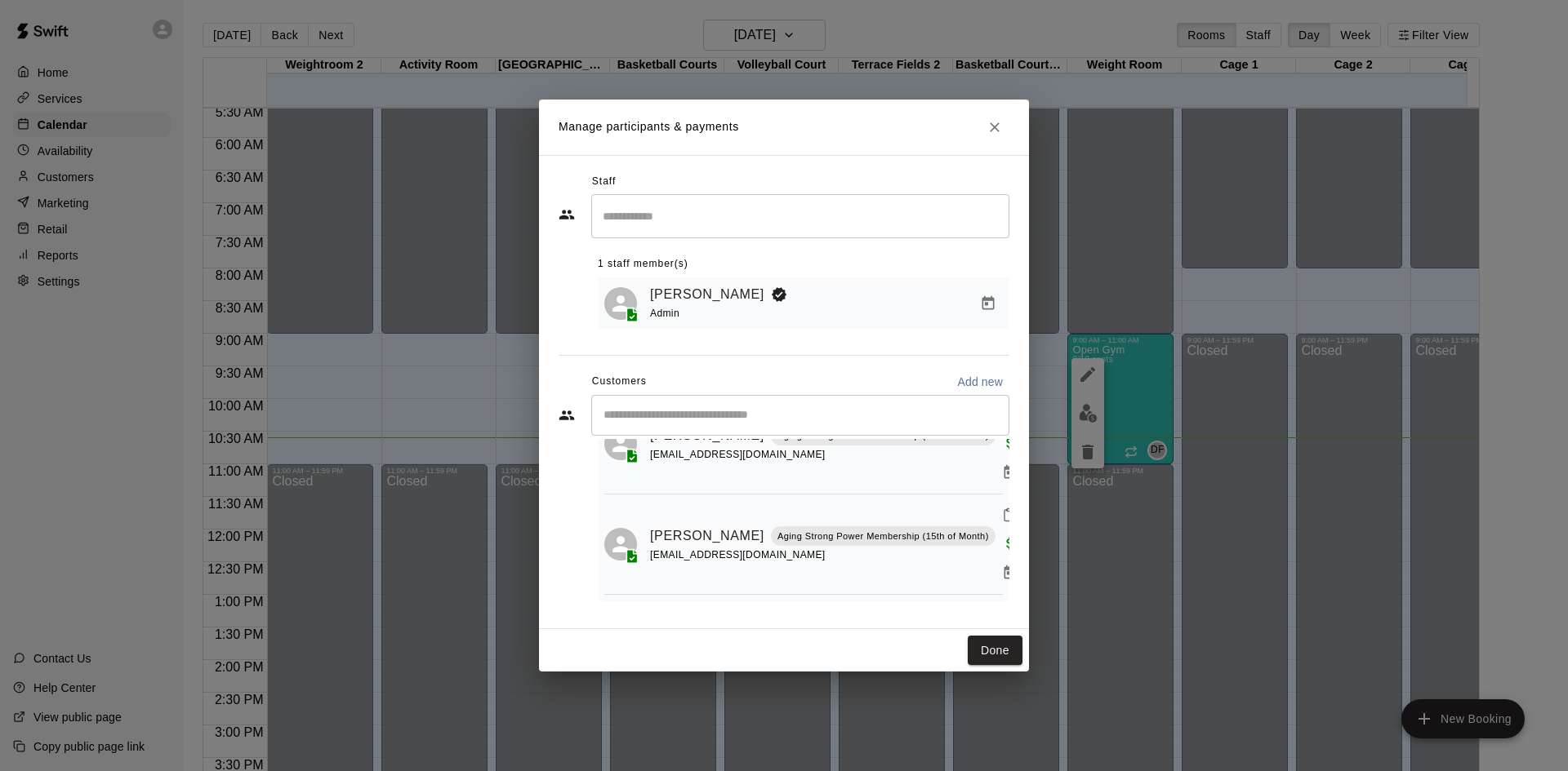
click at [720, 418] on input "Start typing to search customers..." at bounding box center [800, 415] width 404 height 16
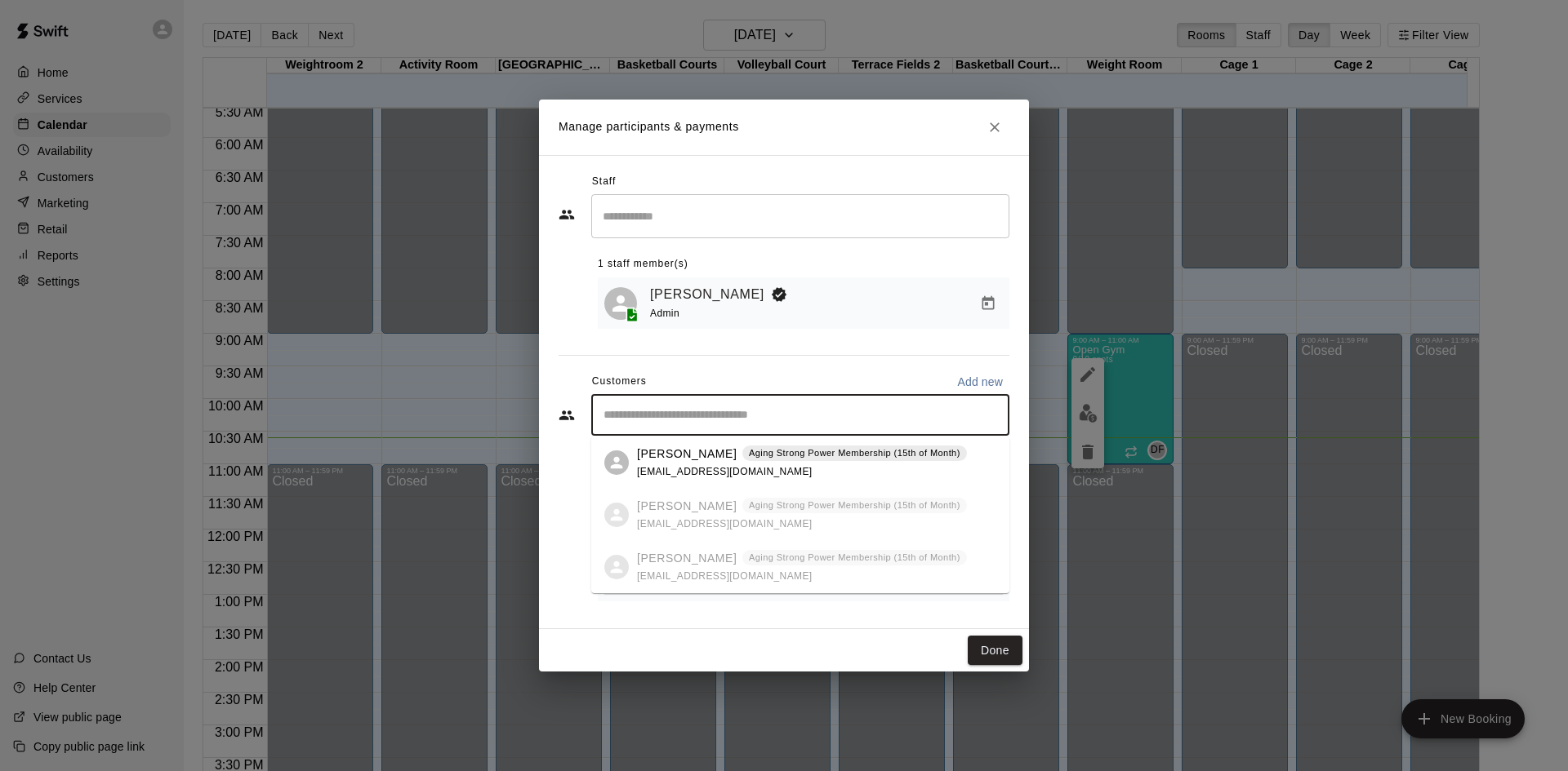
type input "*"
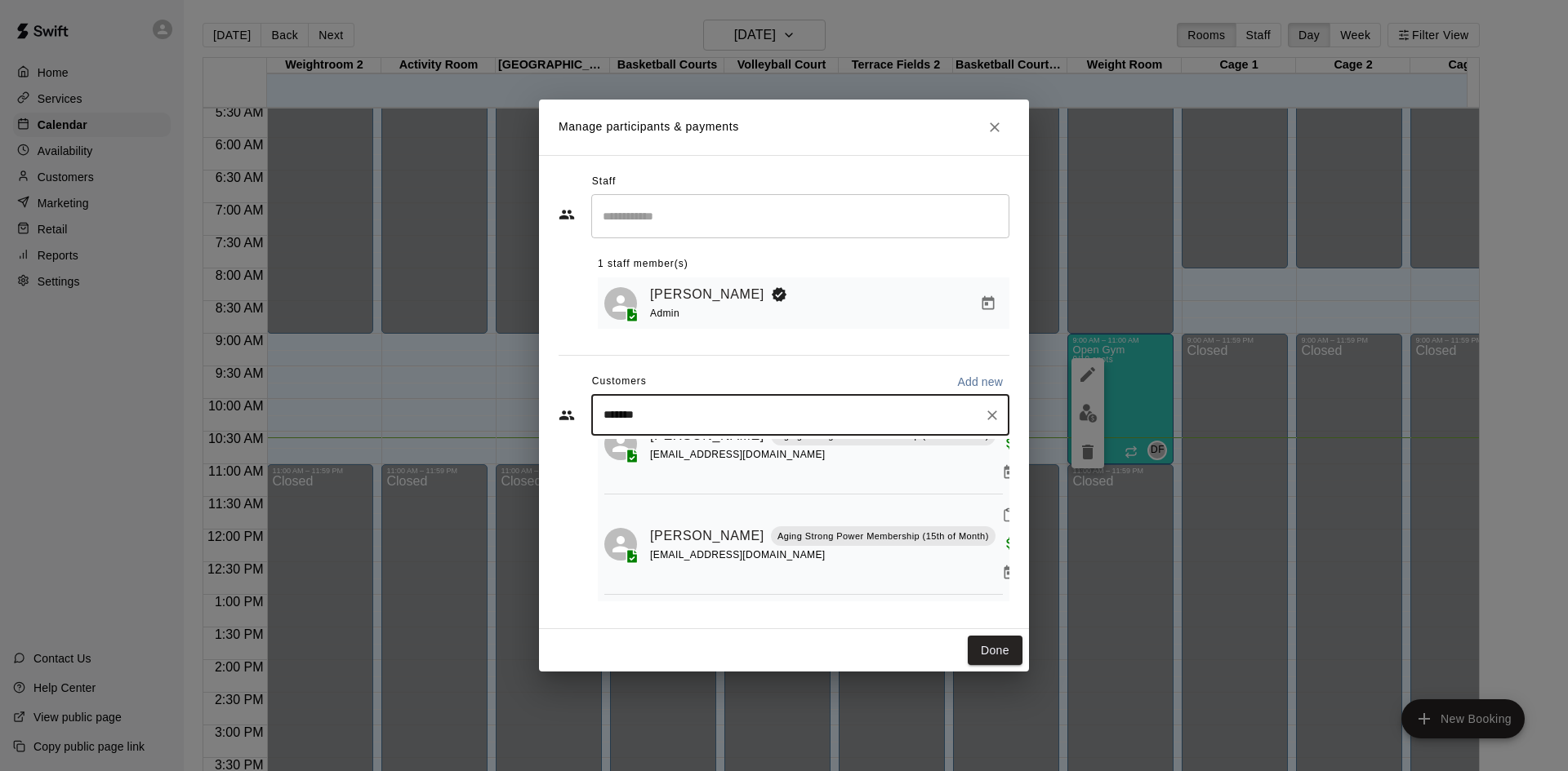
type input "********"
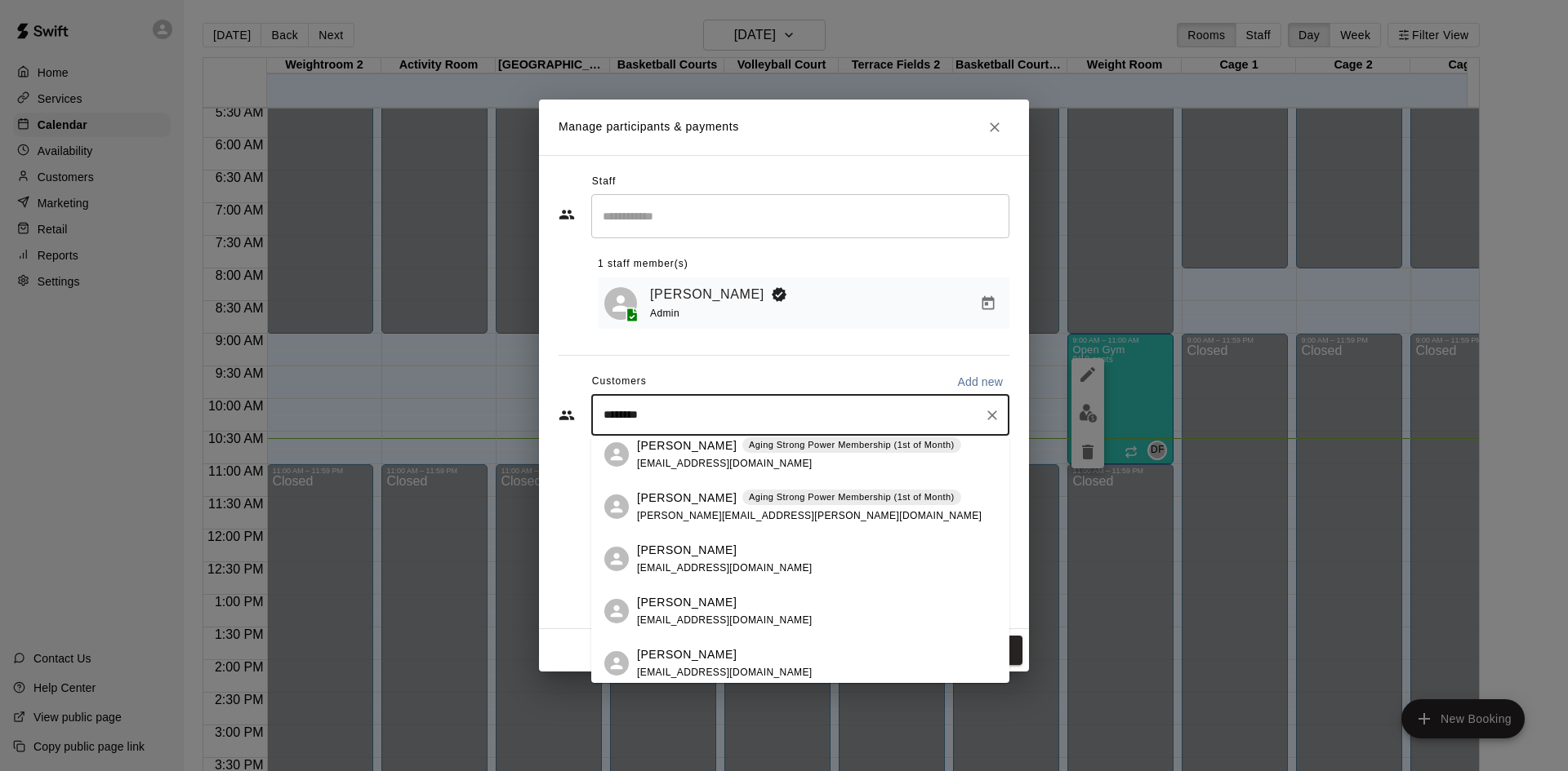
scroll to position [0, 0]
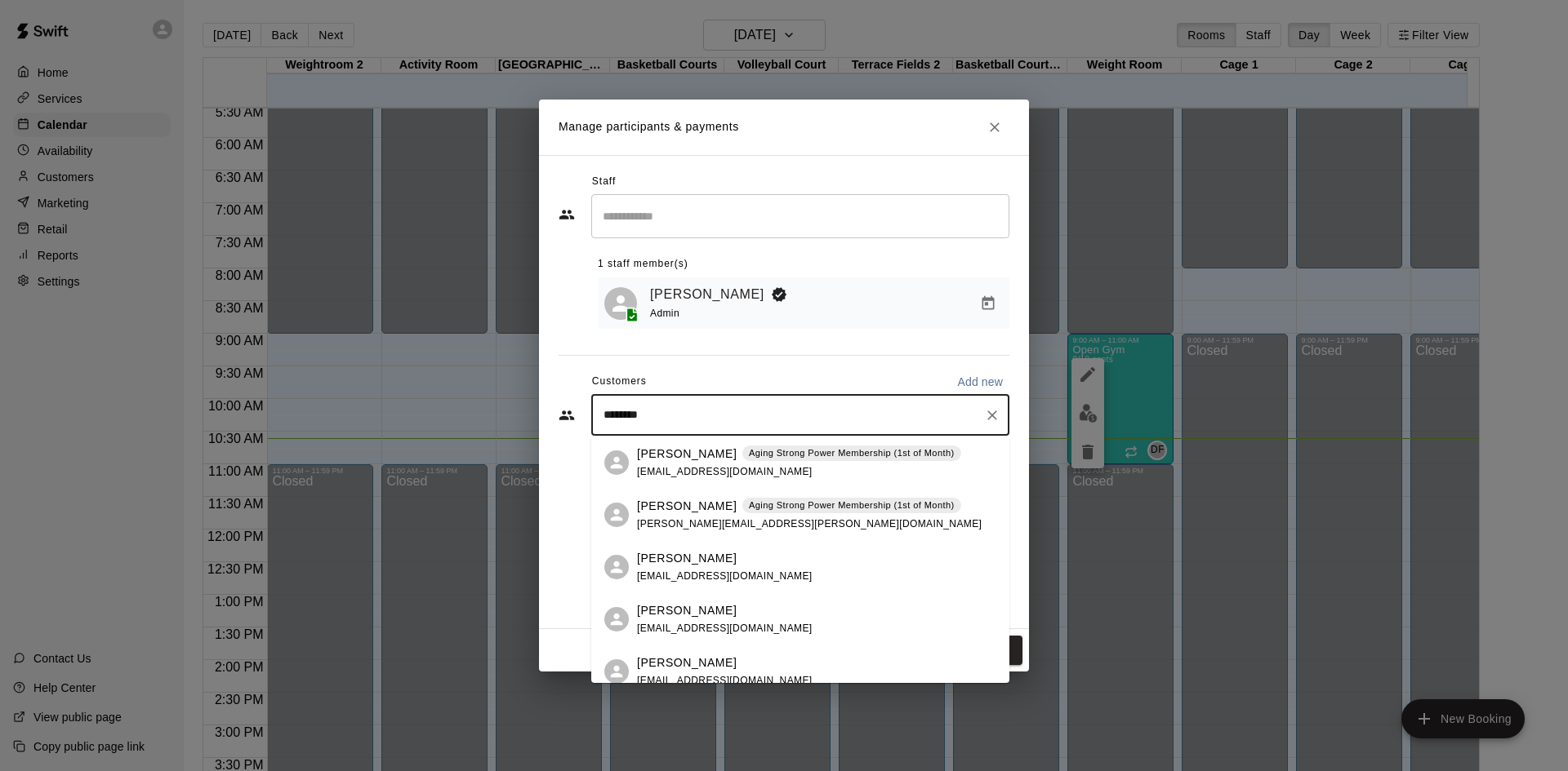
click at [776, 458] on p "Aging Strong Power Membership (1st of Month)" at bounding box center [852, 454] width 206 height 14
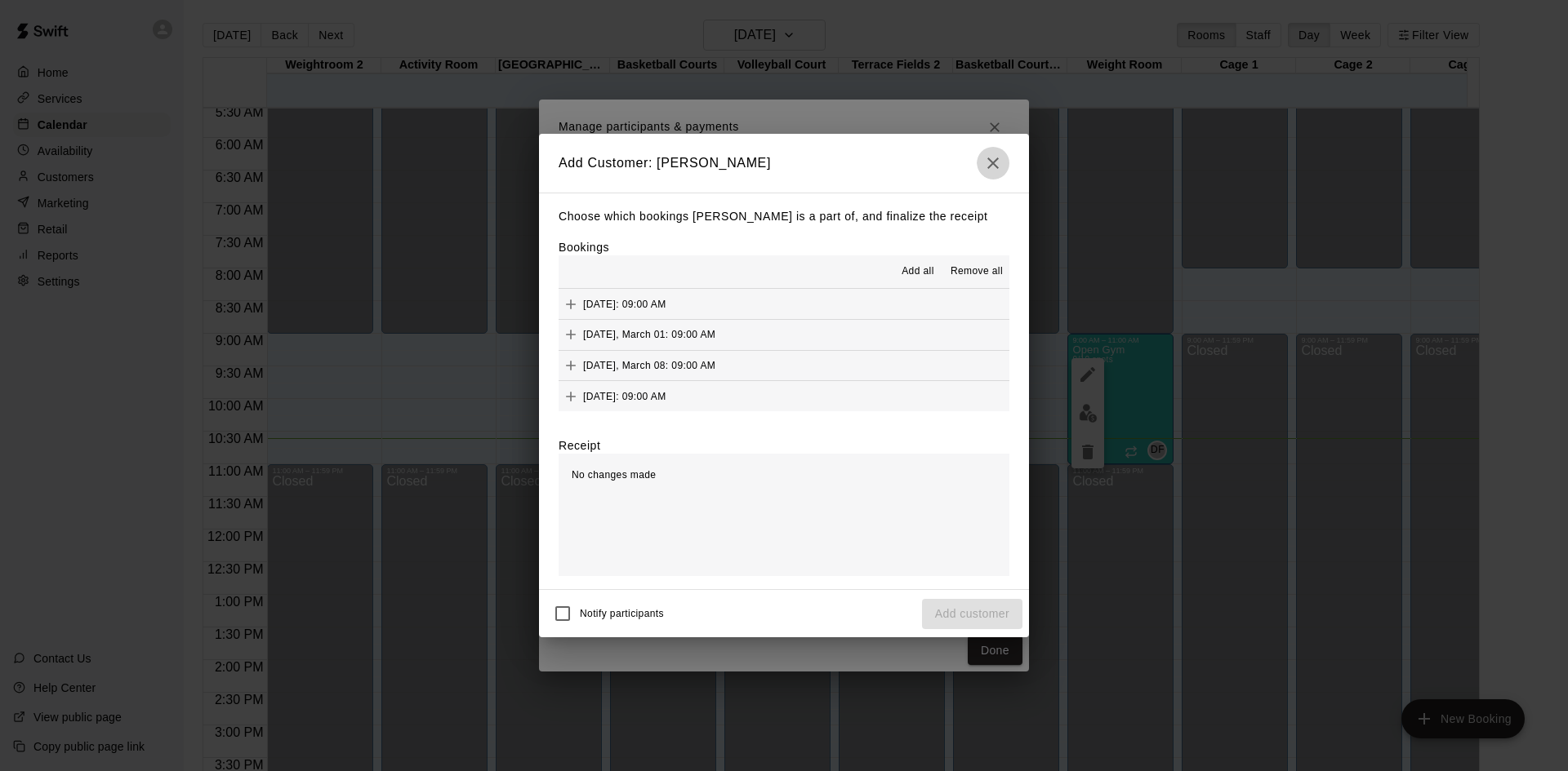
click at [986, 161] on icon "button" at bounding box center [993, 163] width 19 height 19
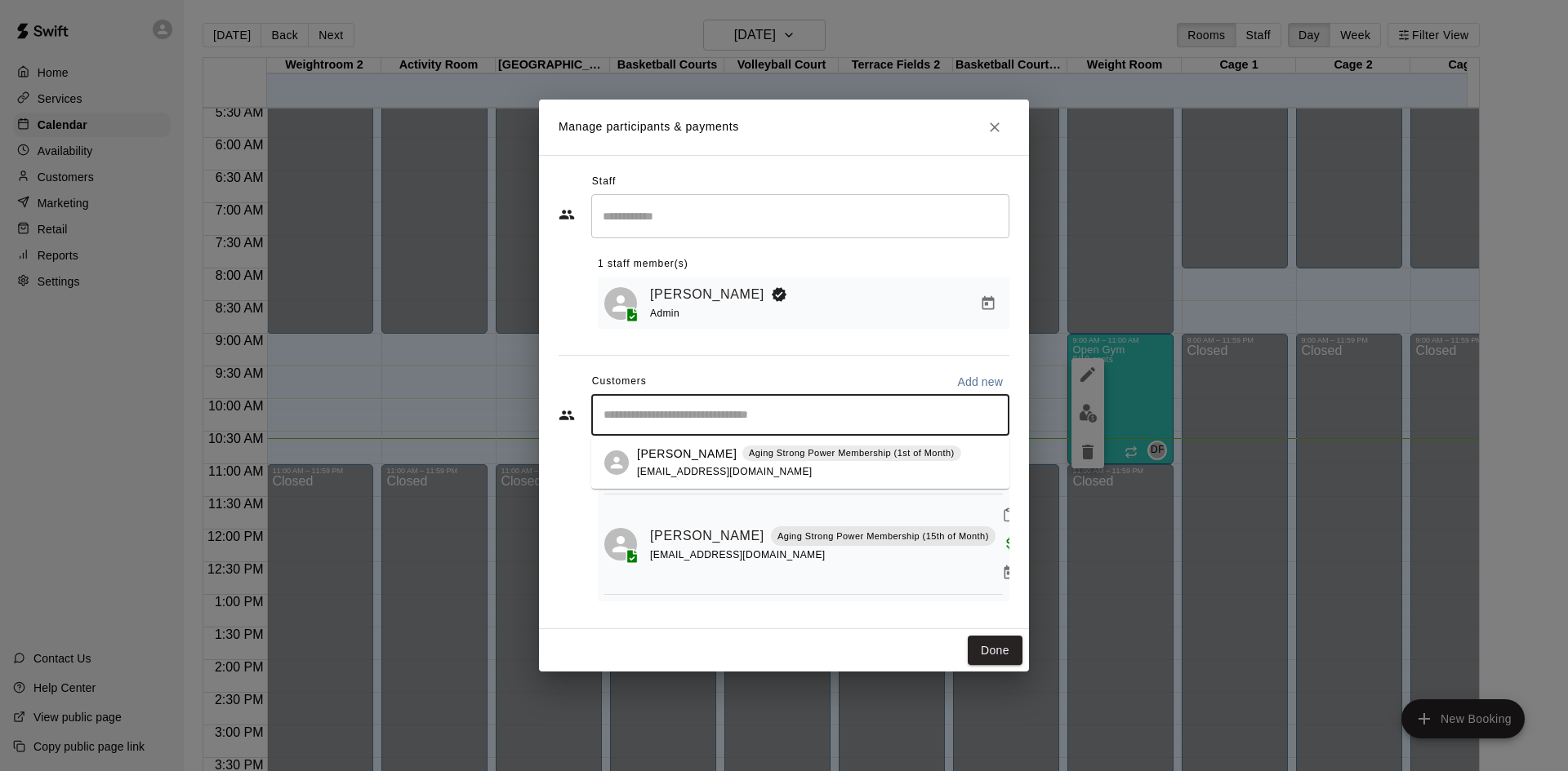
click at [733, 410] on input "Start typing to search customers..." at bounding box center [800, 415] width 404 height 16
type input "******"
click at [668, 457] on p "[PERSON_NAME]" at bounding box center [686, 454] width 99 height 17
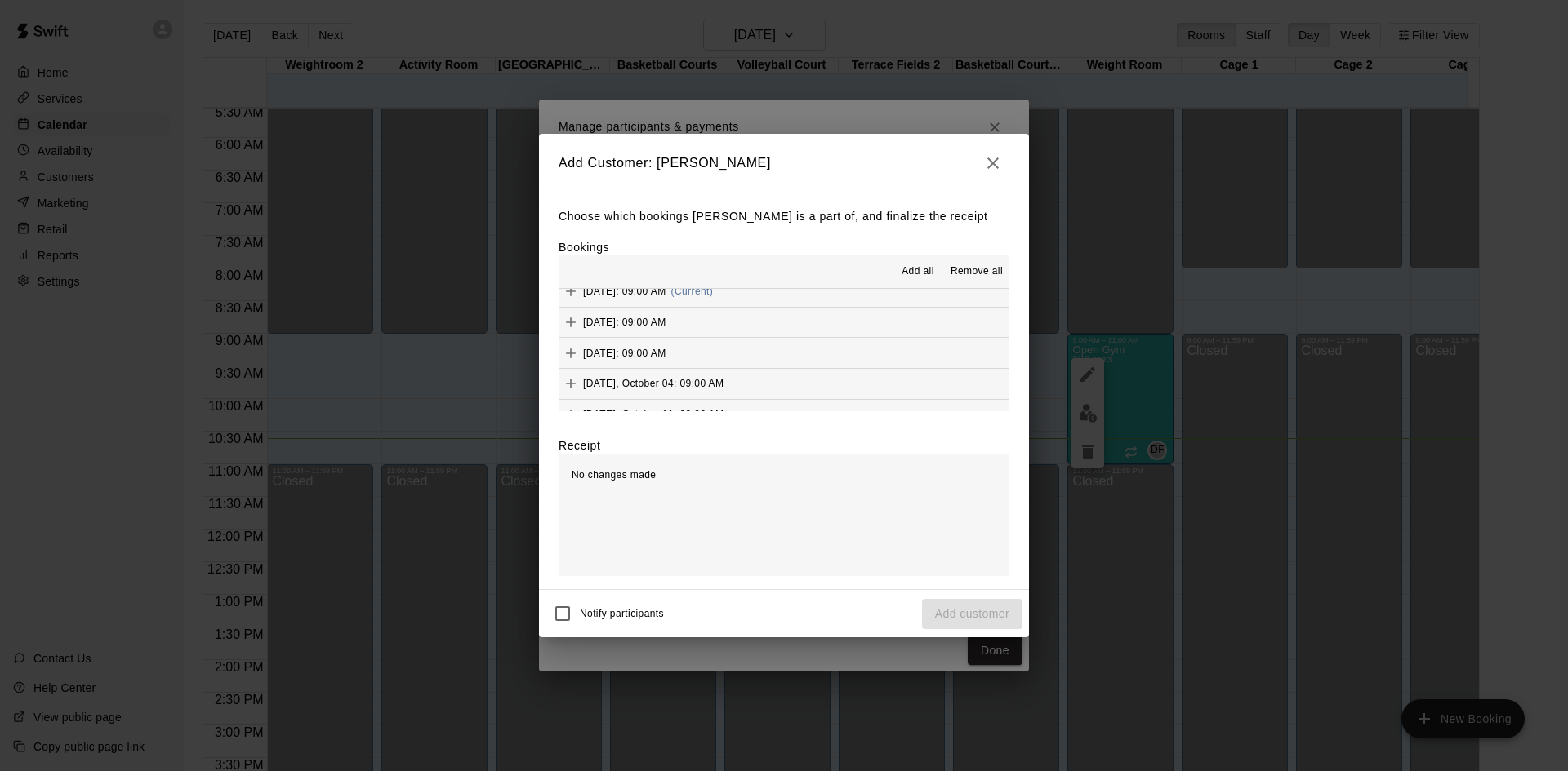
scroll to position [816, 0]
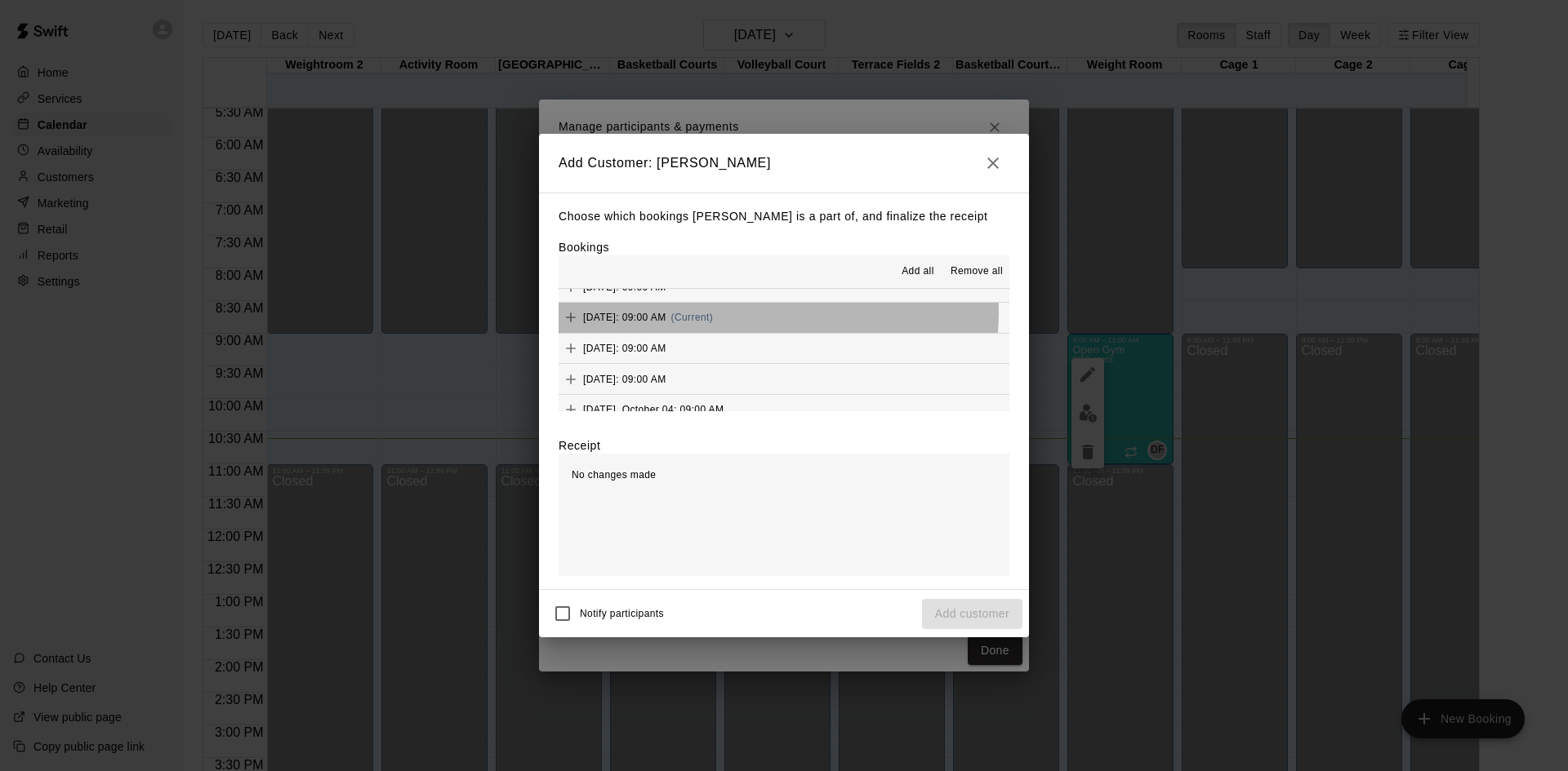
click at [714, 313] on span "(Current)" at bounding box center [692, 317] width 42 height 12
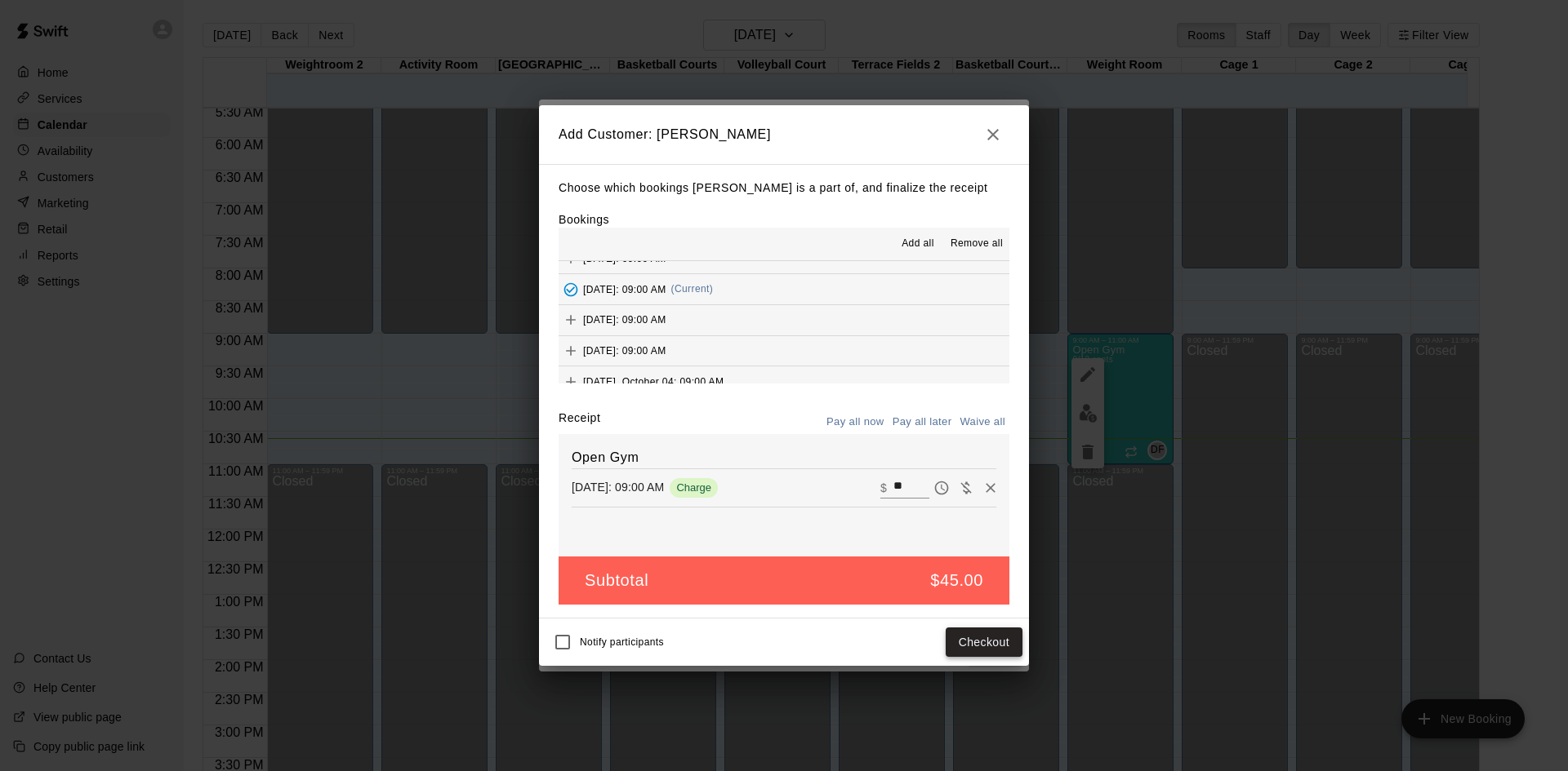
click at [990, 638] on button "Checkout" at bounding box center [984, 642] width 77 height 30
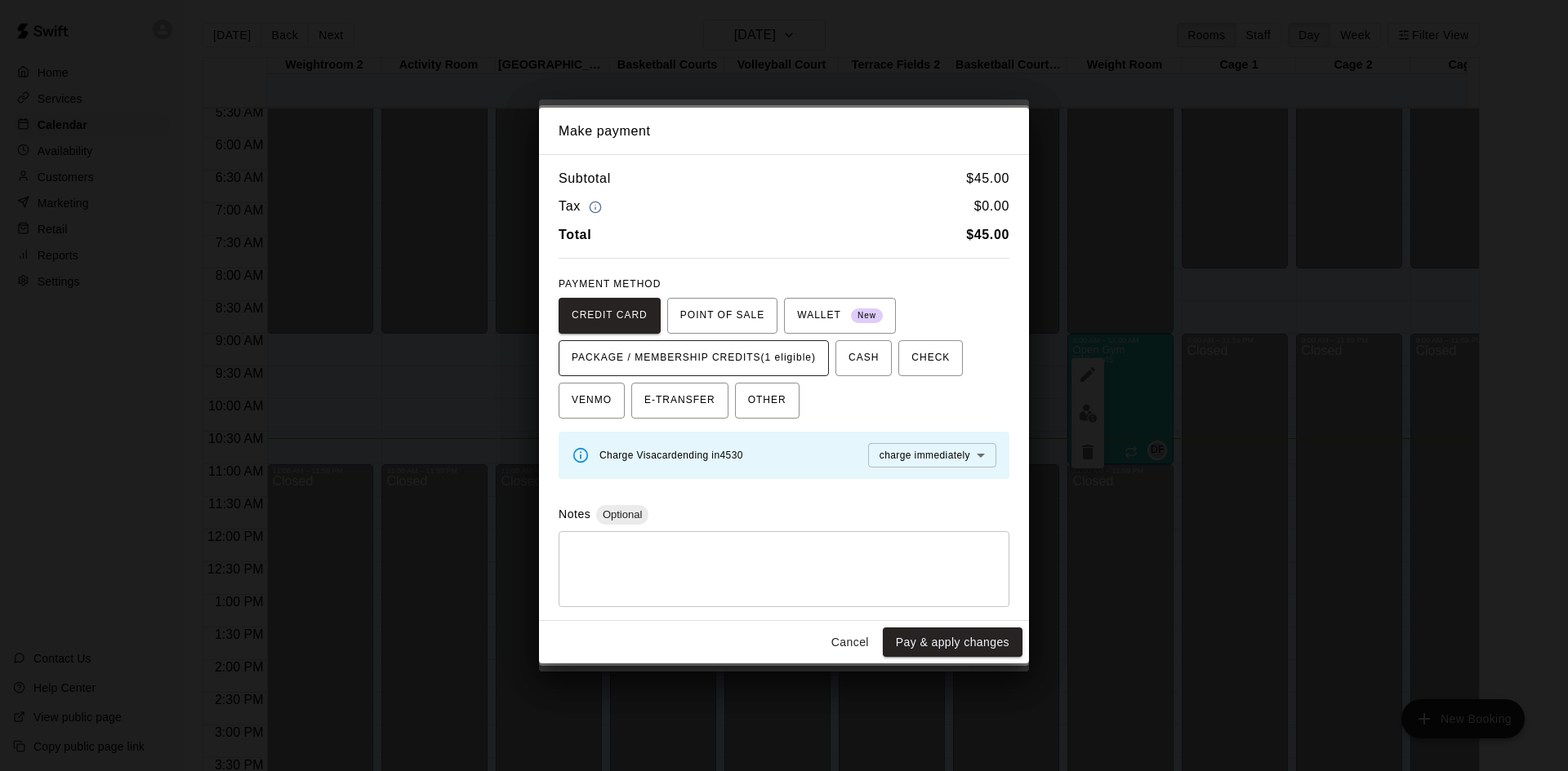
click at [725, 350] on span "PACKAGE / MEMBERSHIP CREDITS (1 eligible)" at bounding box center [693, 358] width 244 height 26
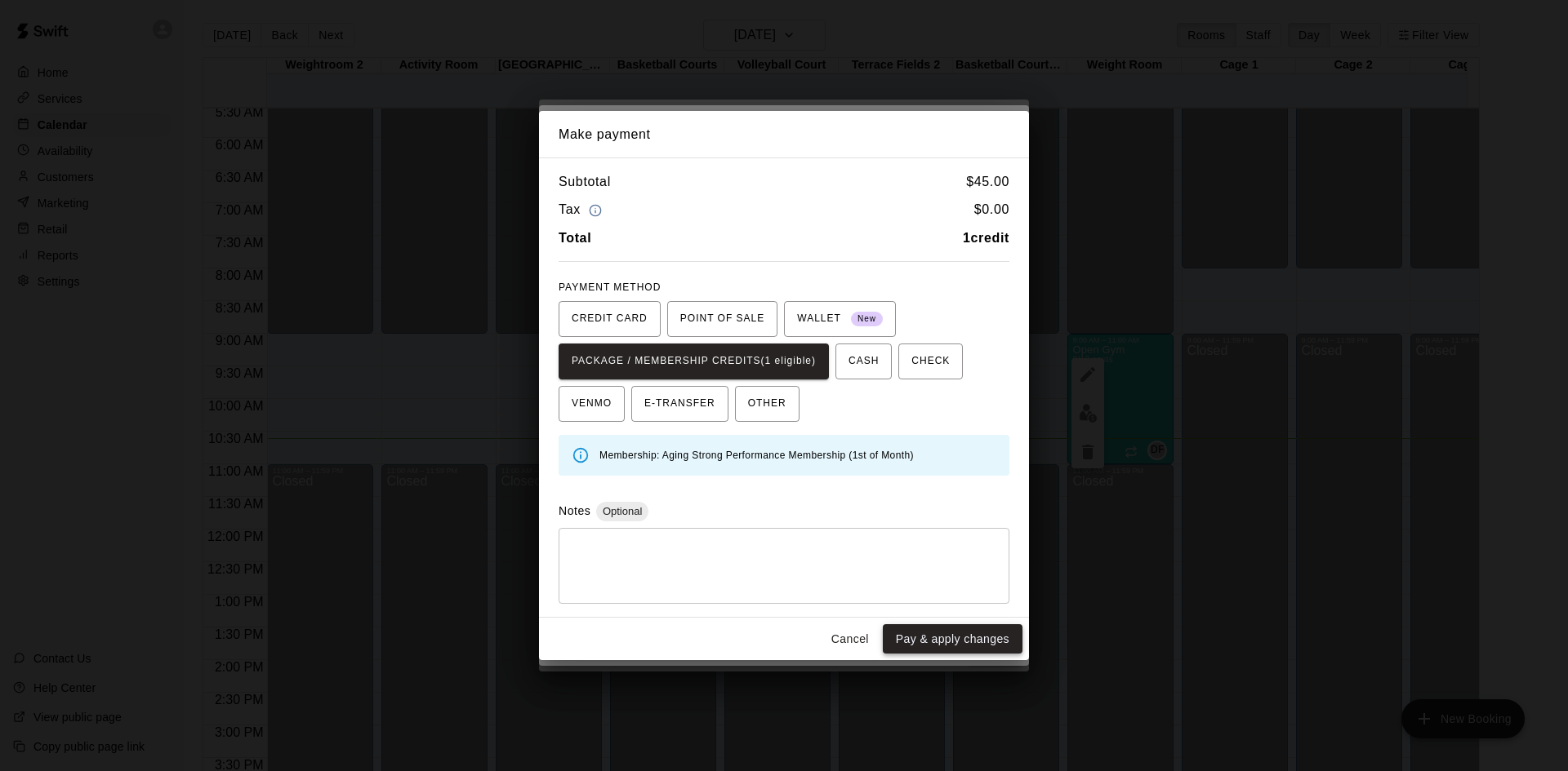
click at [950, 638] on button "Pay & apply changes" at bounding box center [952, 639] width 140 height 30
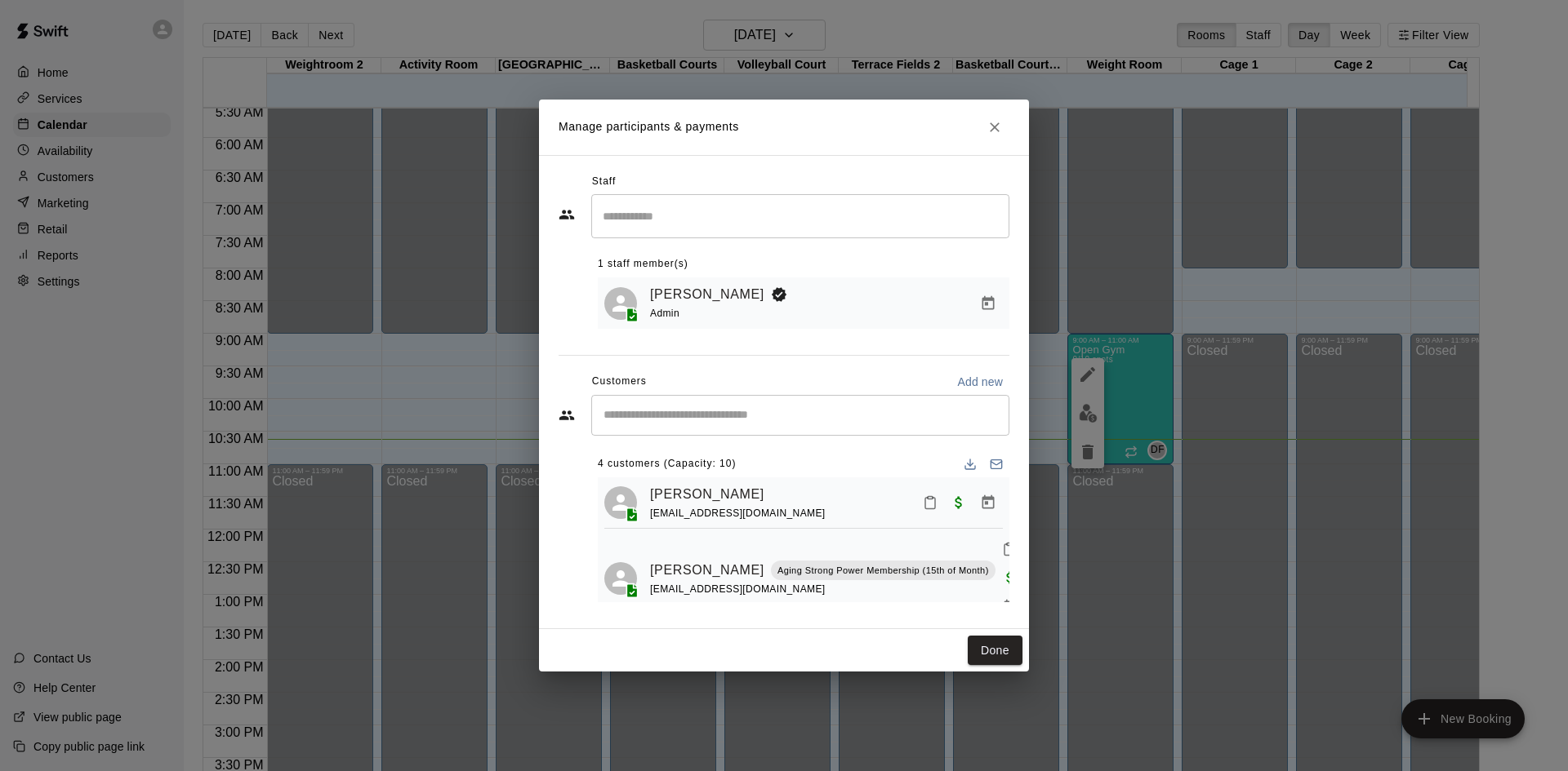
scroll to position [0, 0]
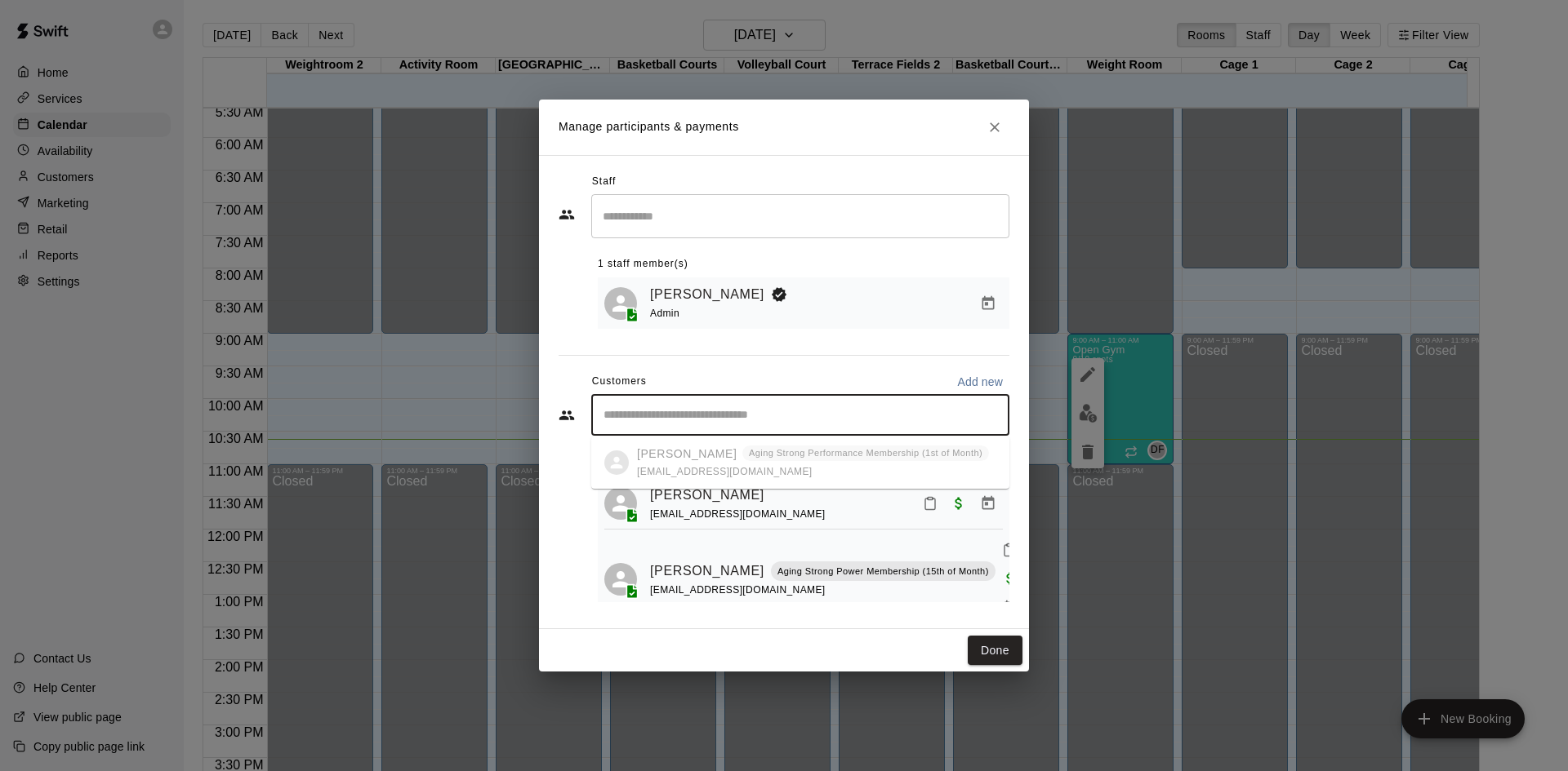
click at [713, 411] on input "Start typing to search customers..." at bounding box center [800, 415] width 404 height 16
type input "*"
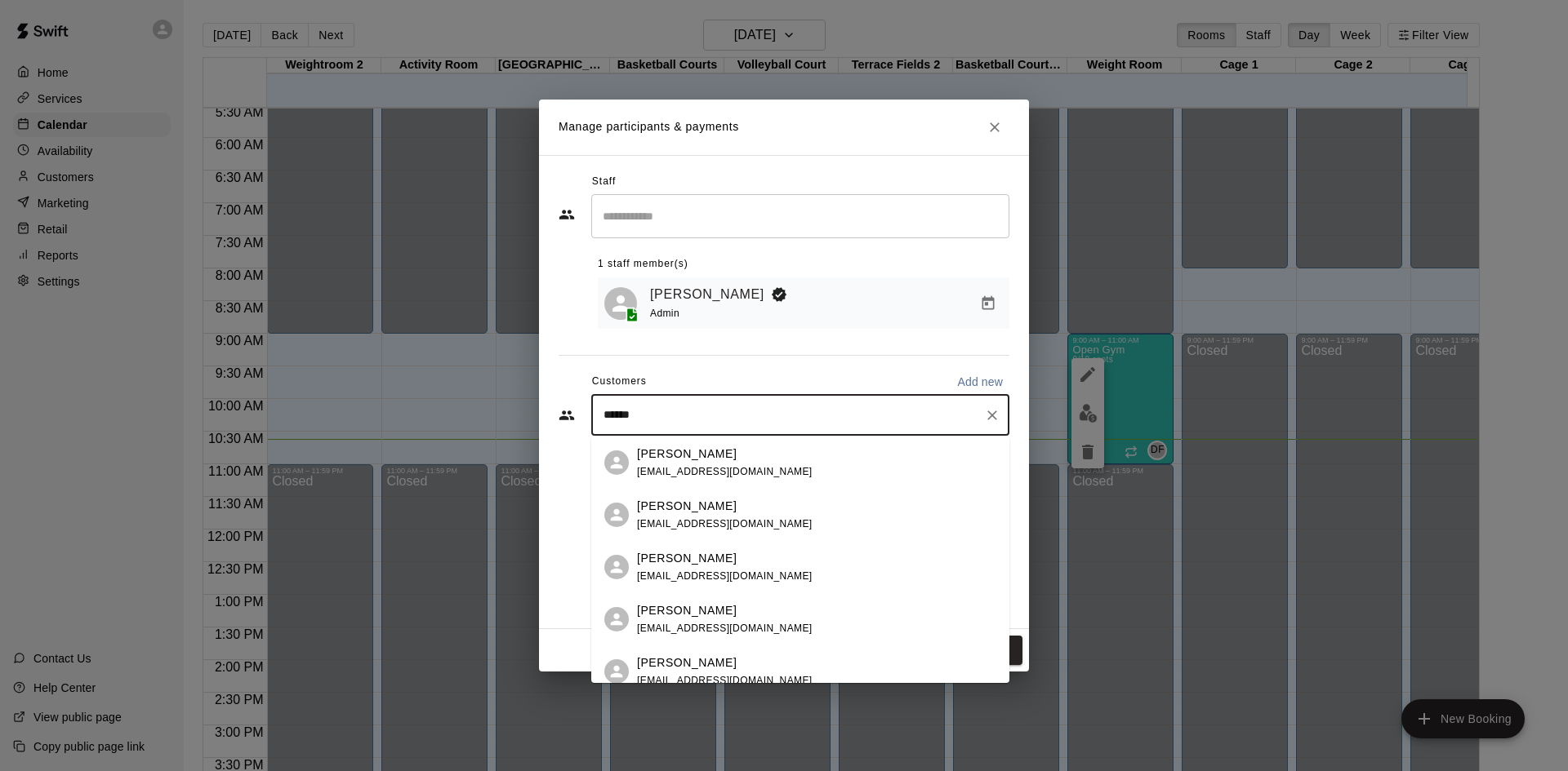
type input "*******"
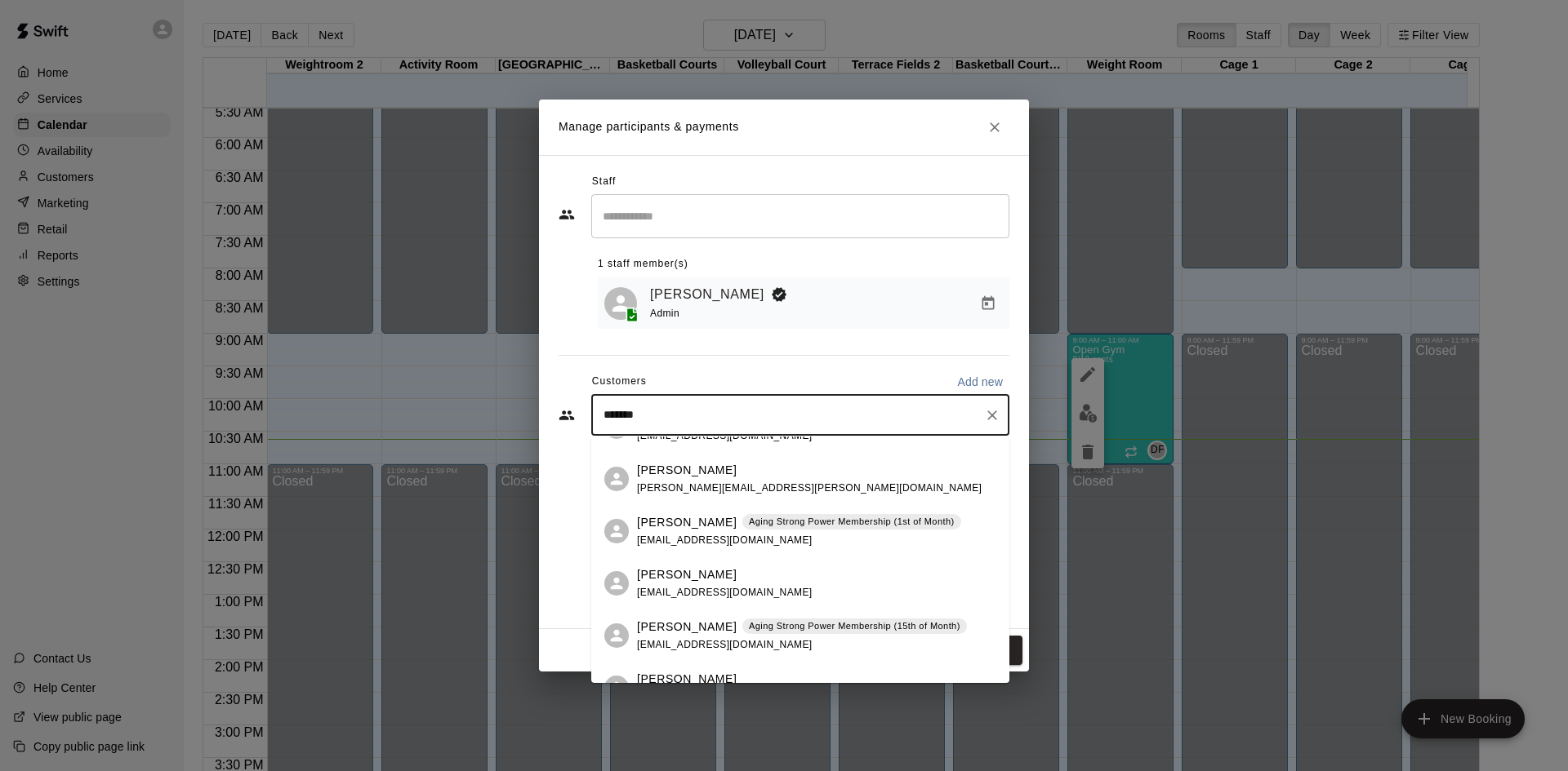
scroll to position [326, 0]
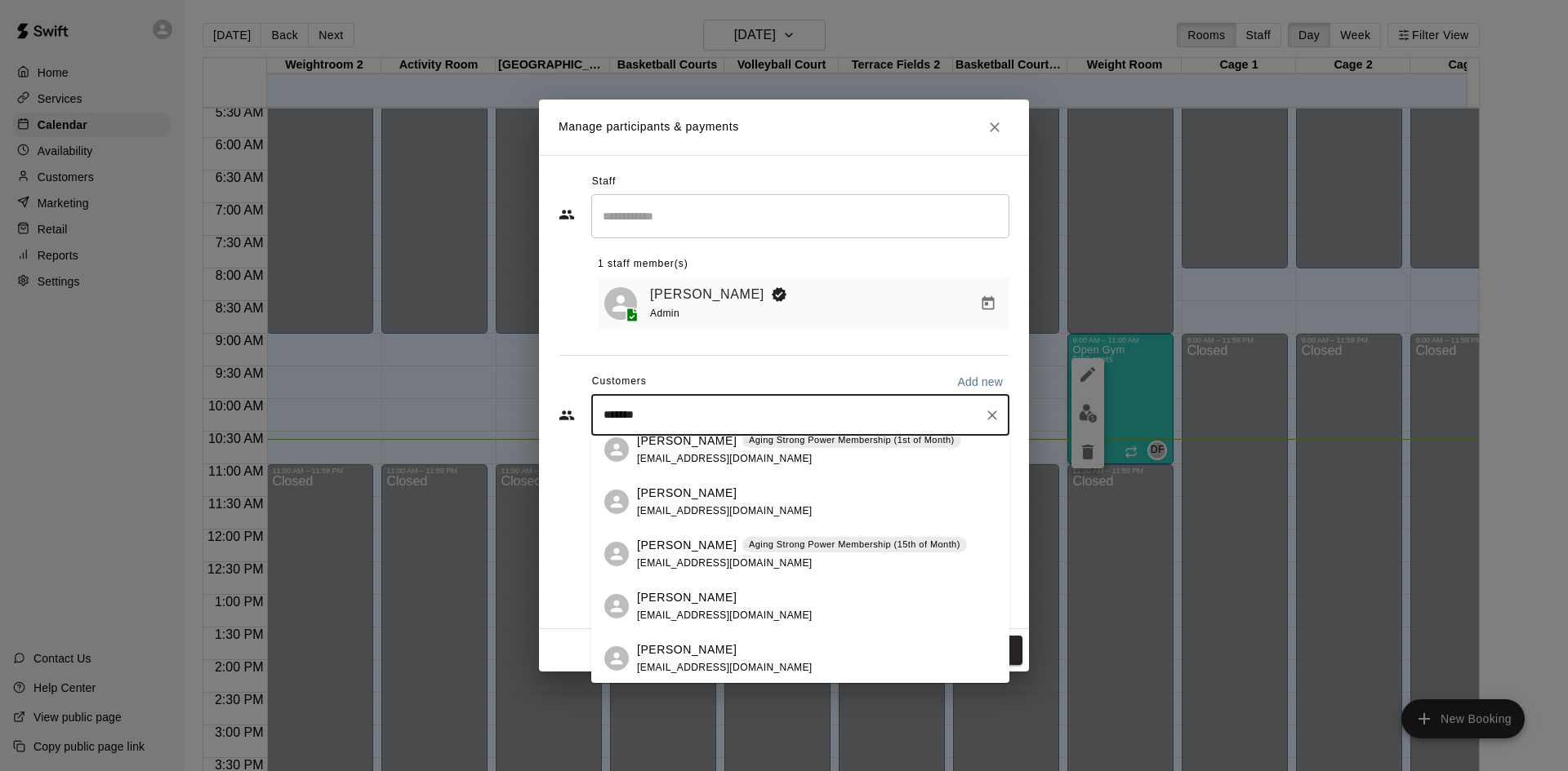
click at [752, 546] on p "Aging Strong Power Membership (15th of Month)" at bounding box center [854, 544] width 211 height 14
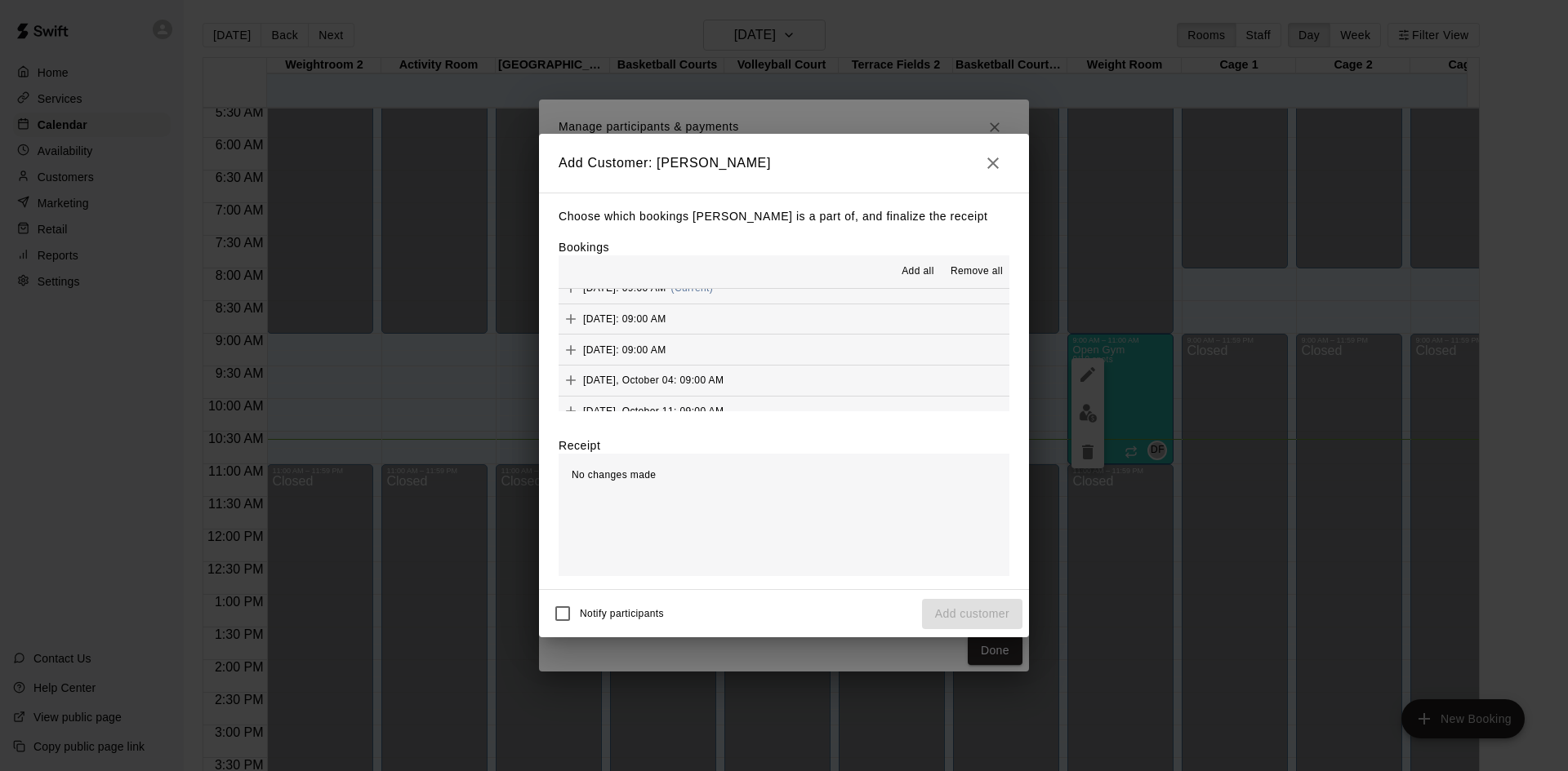
scroll to position [816, 0]
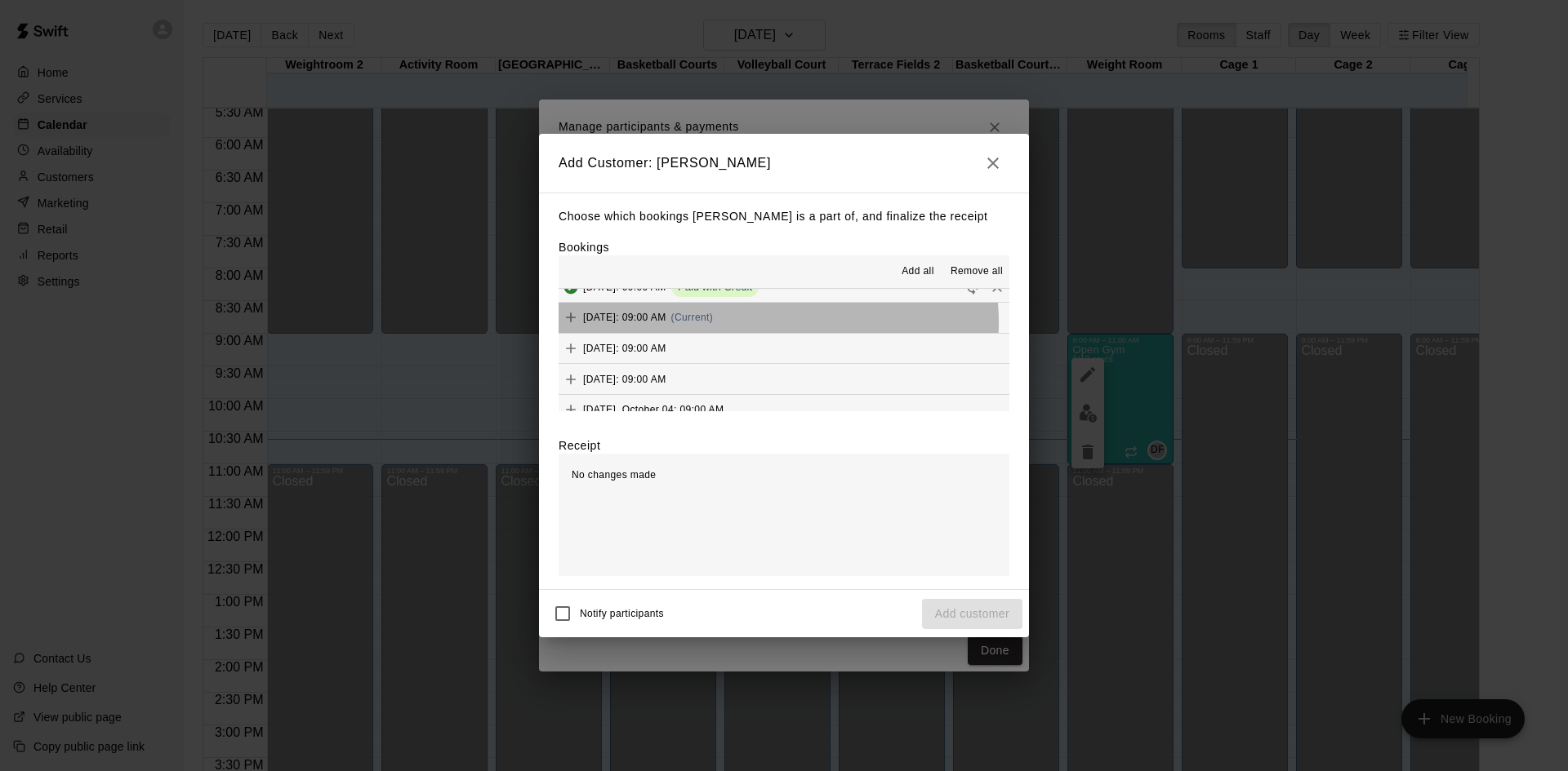
click at [714, 323] on span "(Current)" at bounding box center [692, 317] width 42 height 12
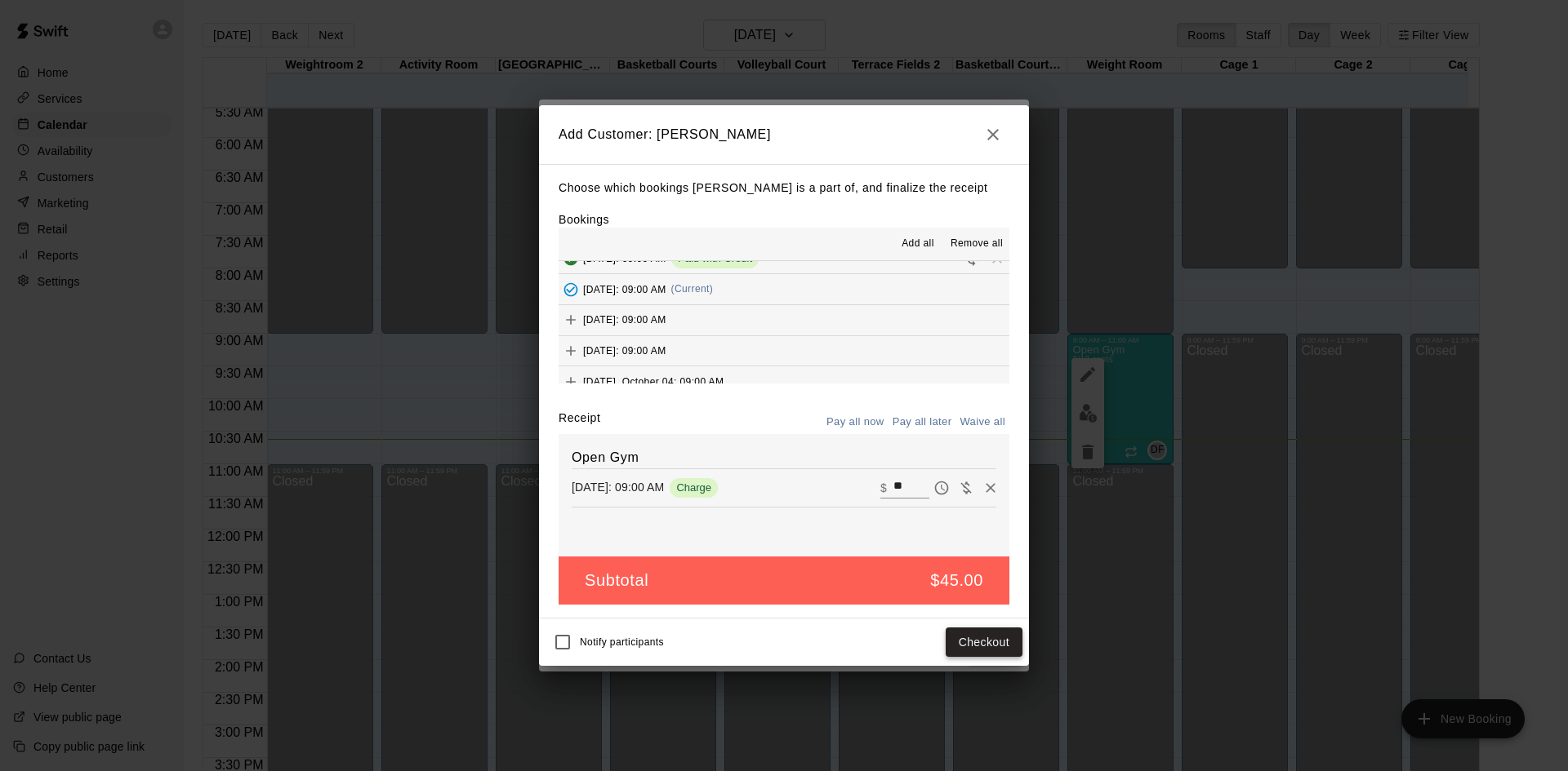
click at [970, 638] on button "Checkout" at bounding box center [984, 642] width 77 height 30
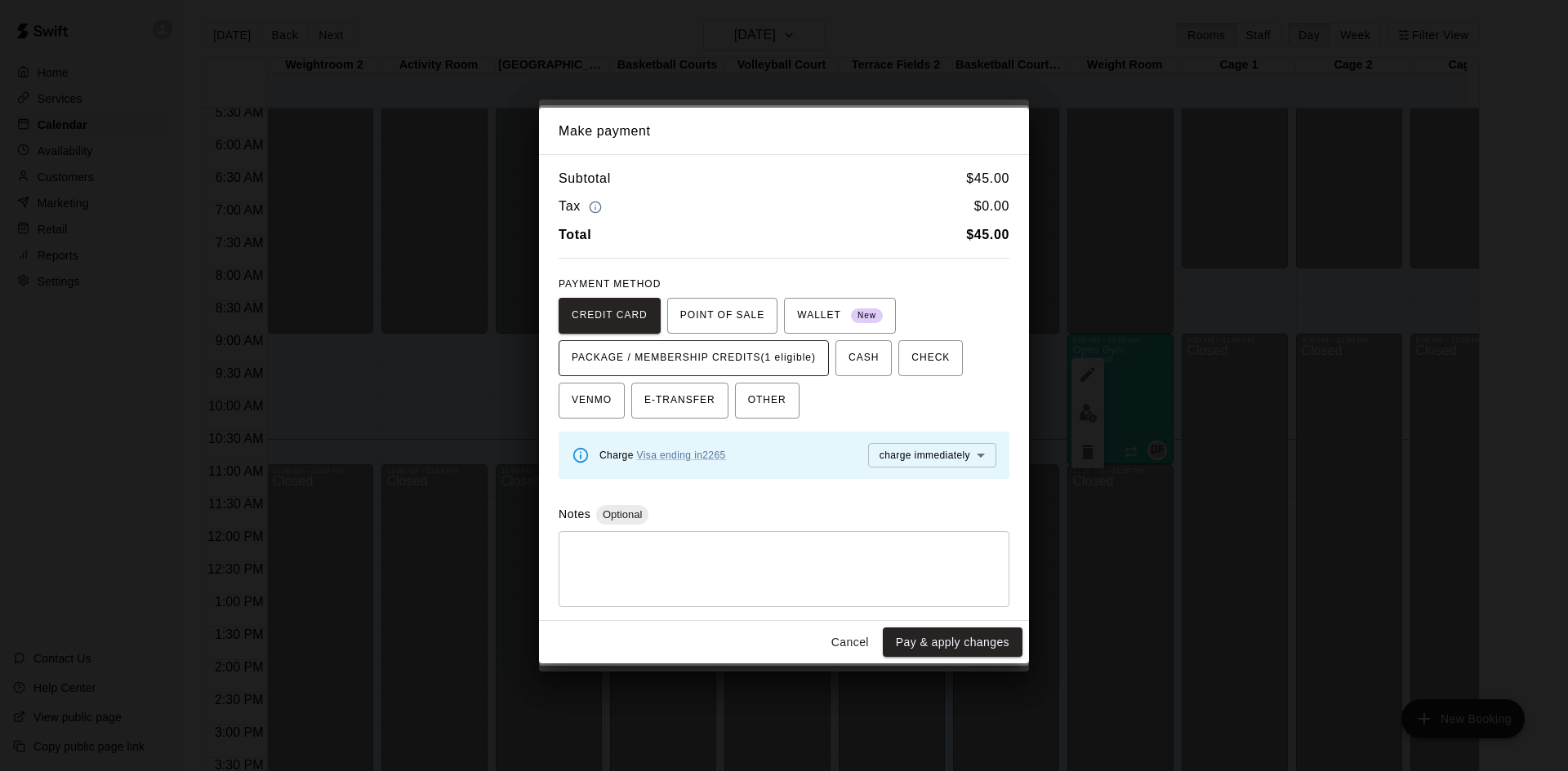
click at [757, 348] on span "PACKAGE / MEMBERSHIP CREDITS (1 eligible)" at bounding box center [693, 358] width 244 height 26
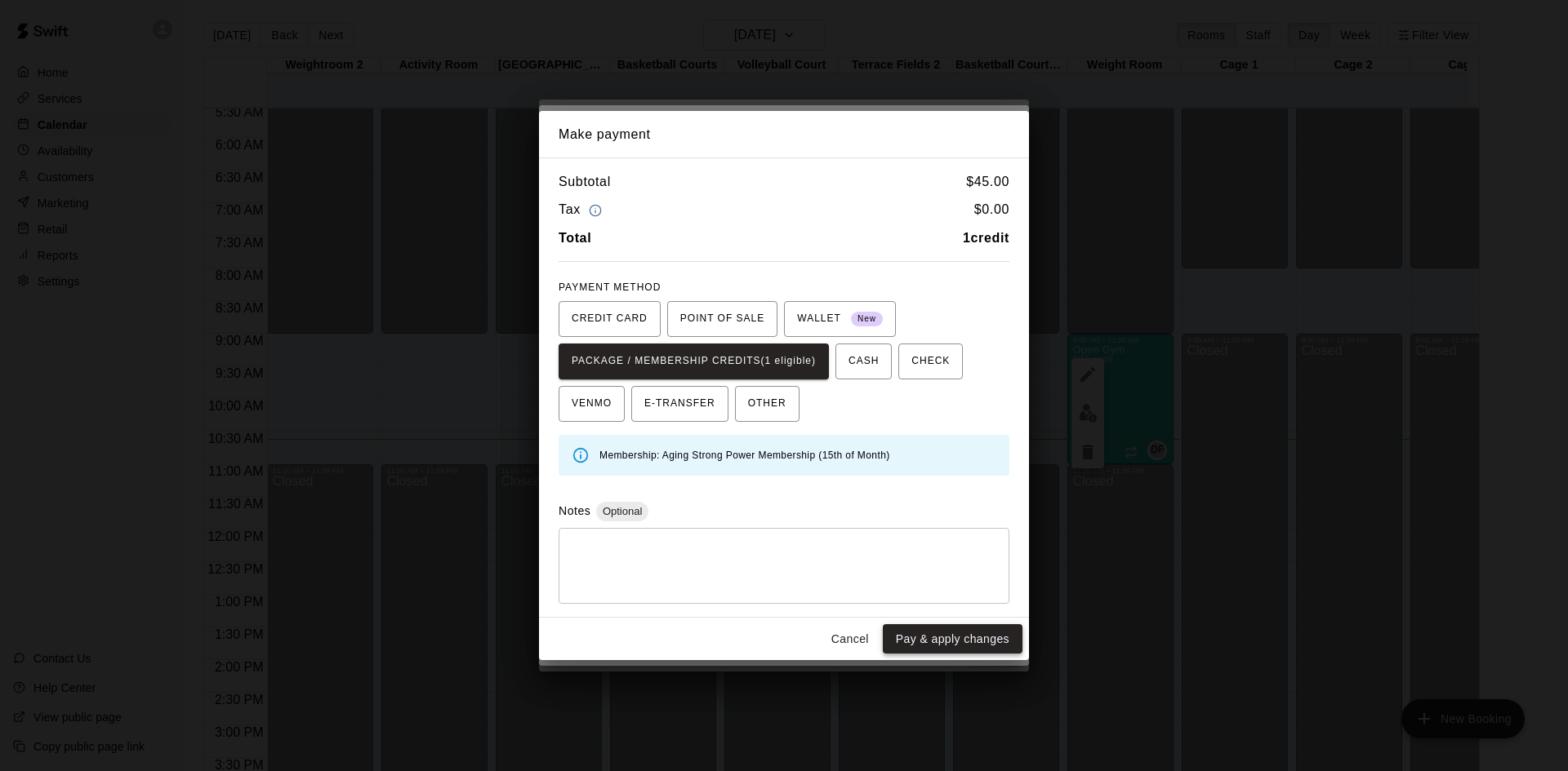
click at [956, 636] on button "Pay & apply changes" at bounding box center [952, 639] width 140 height 30
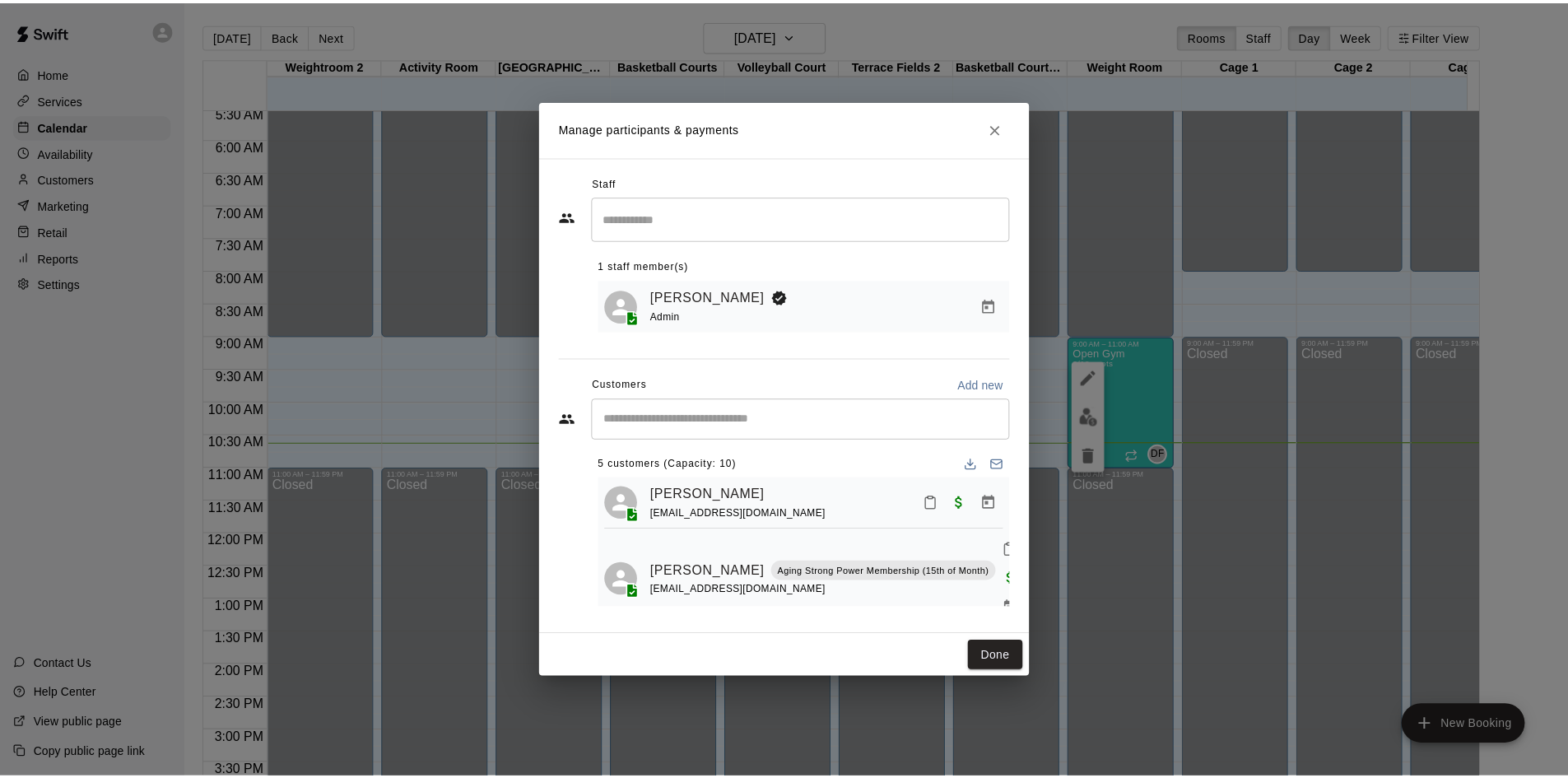
scroll to position [0, 0]
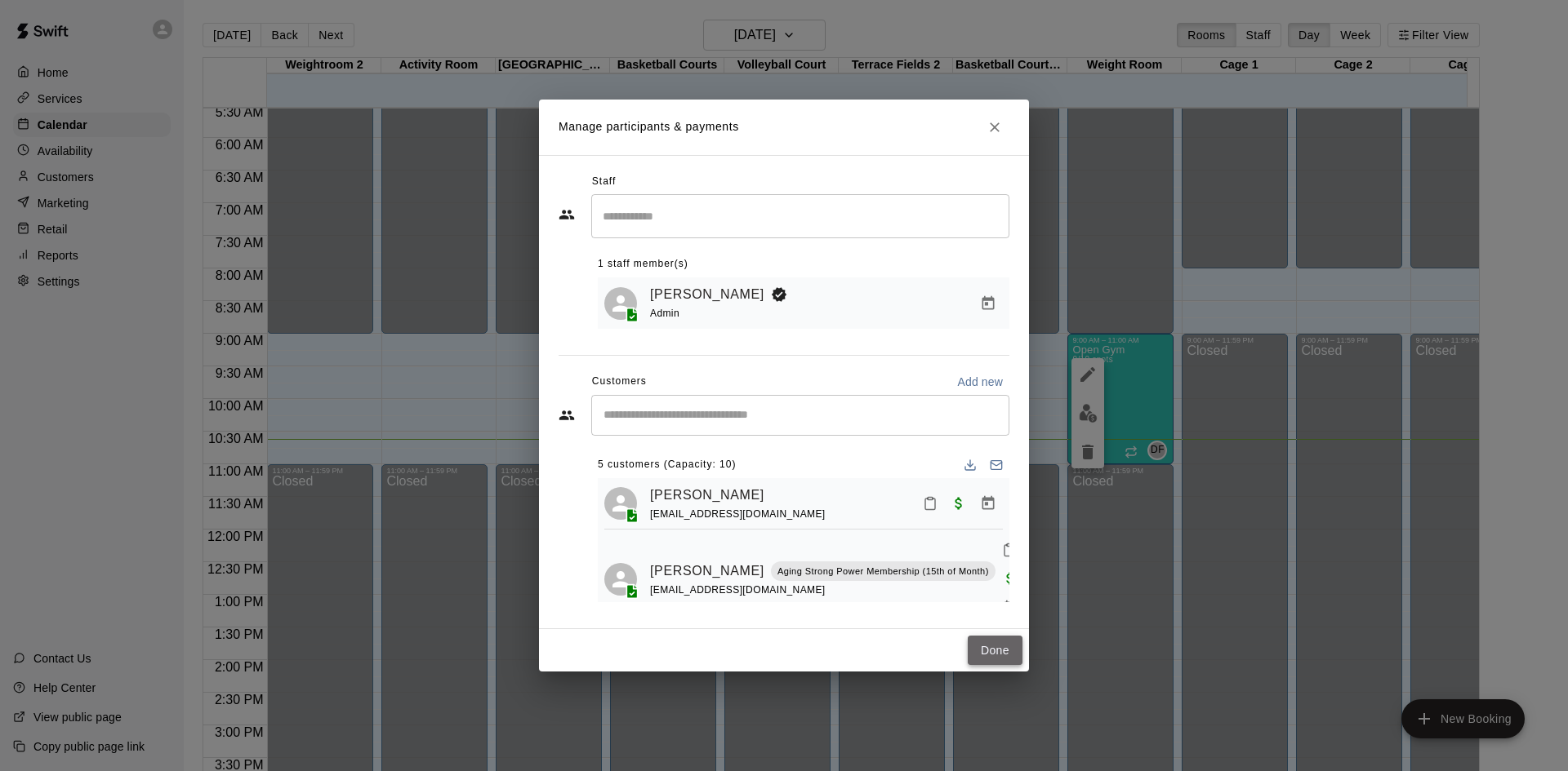
click at [990, 641] on button "Done" at bounding box center [994, 650] width 55 height 30
